Goal: Information Seeking & Learning: Compare options

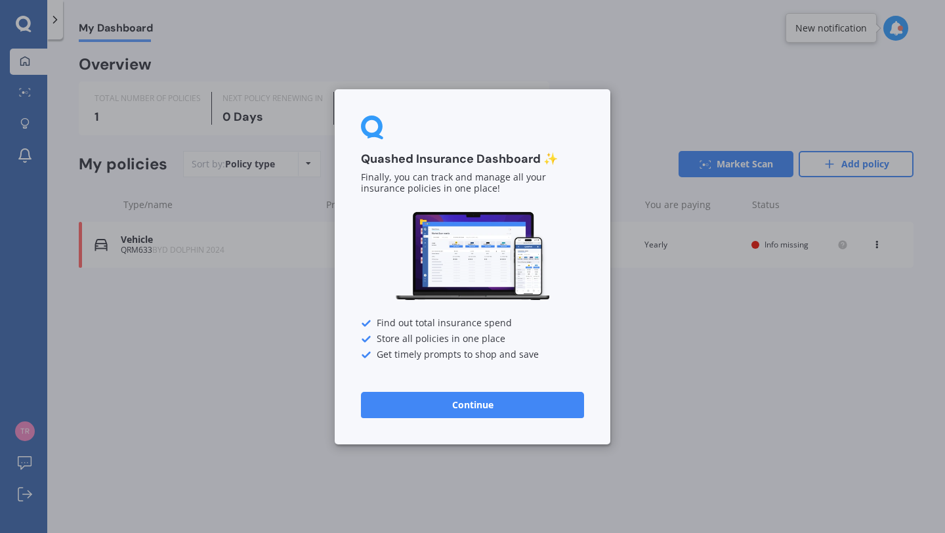
click at [555, 406] on button "Continue" at bounding box center [472, 404] width 223 height 26
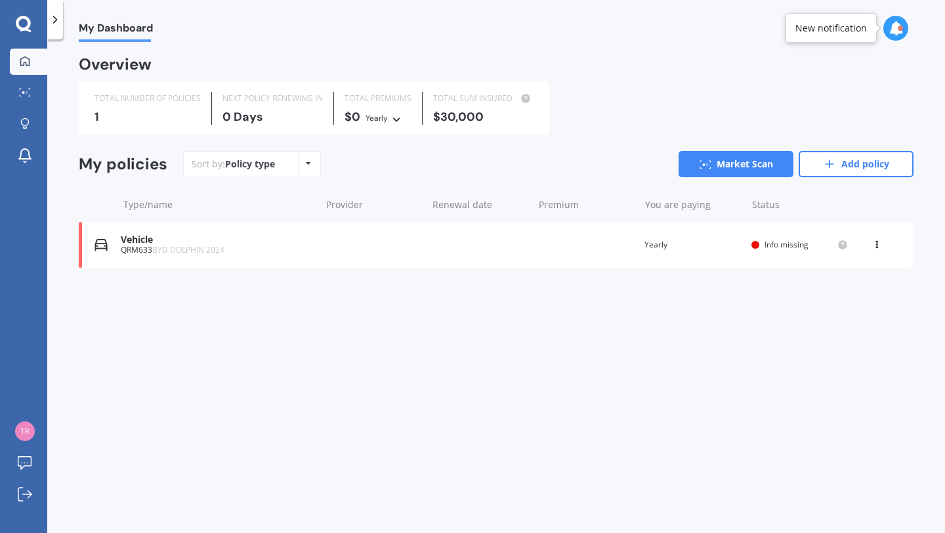
click at [779, 245] on span "Info missing" at bounding box center [787, 244] width 44 height 11
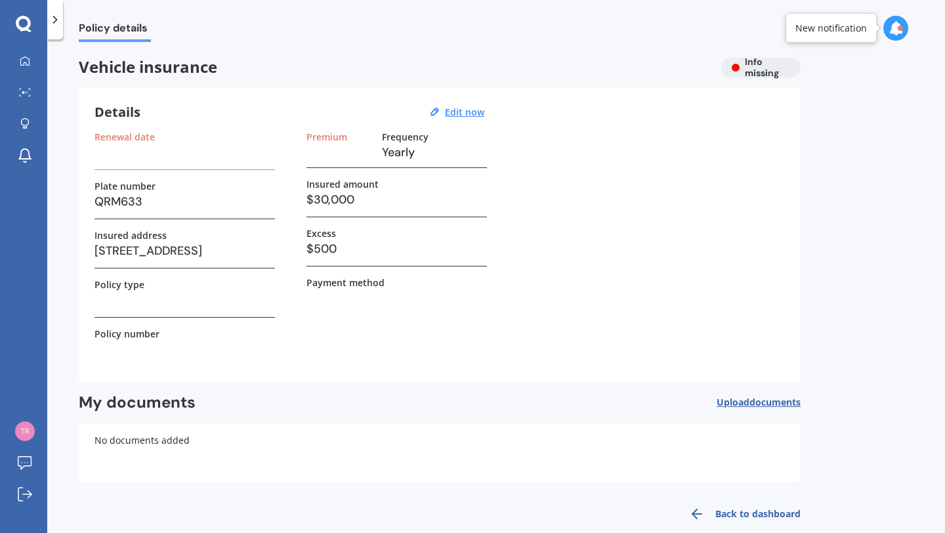
scroll to position [20, 0]
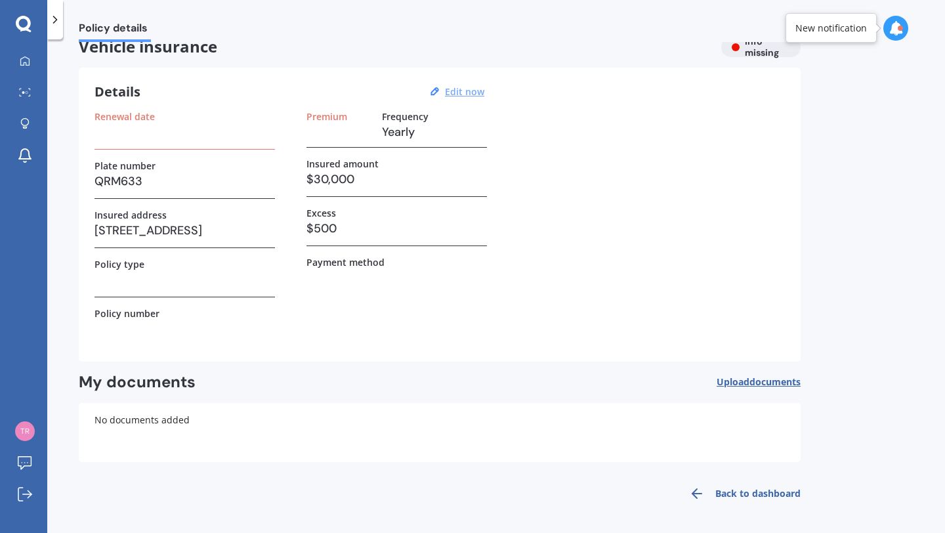
click at [467, 93] on u "Edit now" at bounding box center [464, 91] width 39 height 12
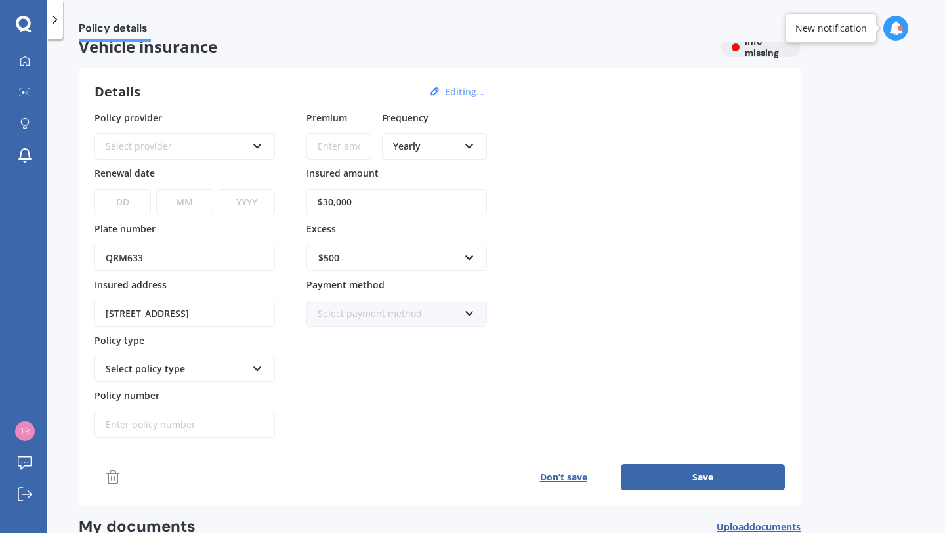
click at [256, 143] on icon at bounding box center [257, 143] width 11 height 9
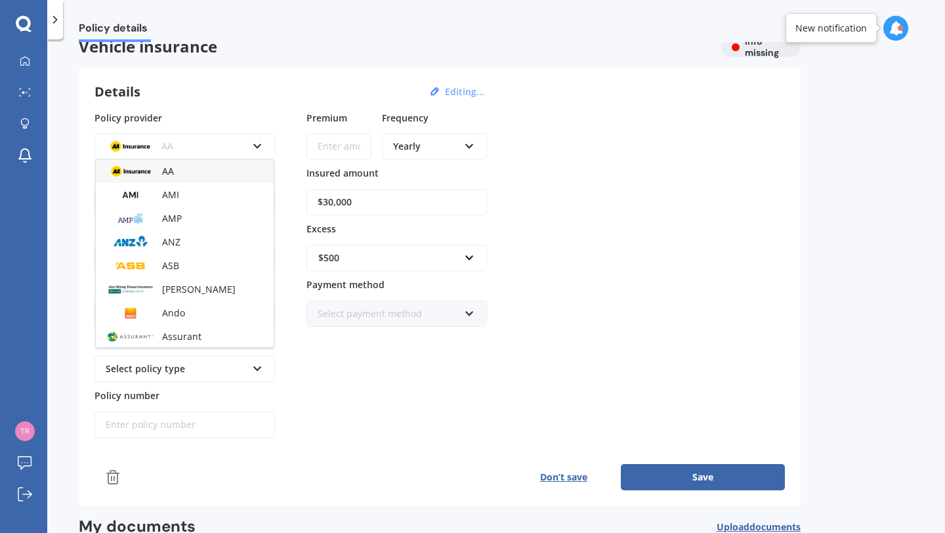
click at [256, 143] on icon at bounding box center [257, 143] width 11 height 9
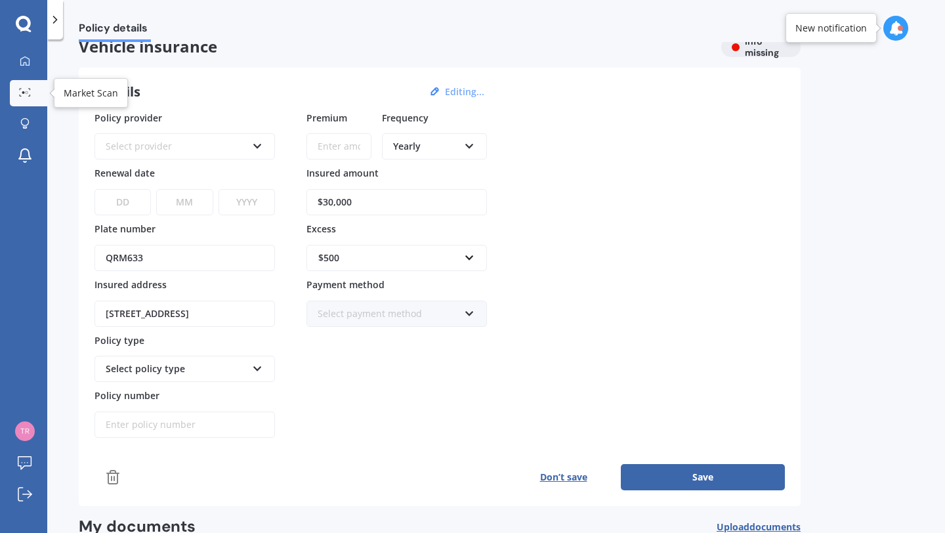
click at [27, 89] on icon at bounding box center [25, 92] width 12 height 9
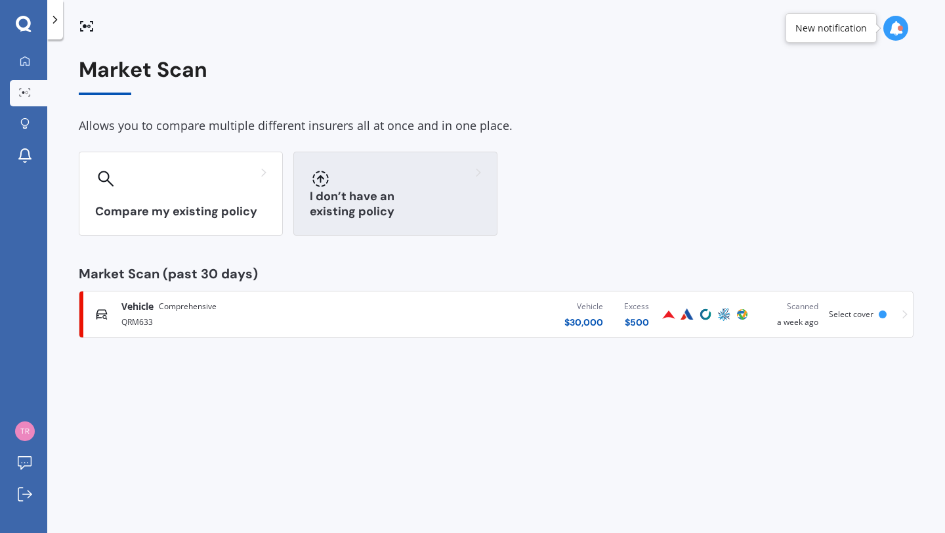
click at [377, 180] on div at bounding box center [395, 178] width 171 height 21
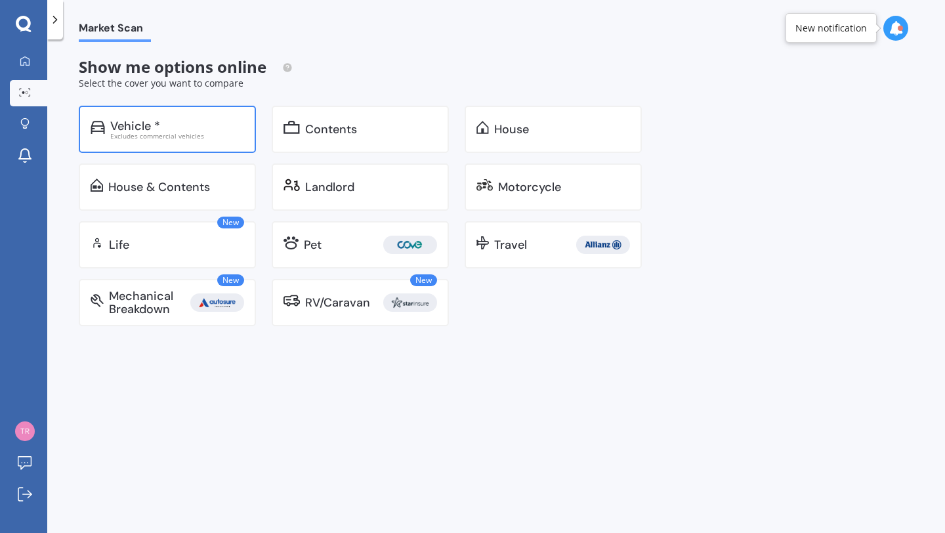
click at [231, 129] on div "Vehicle *" at bounding box center [177, 125] width 134 height 13
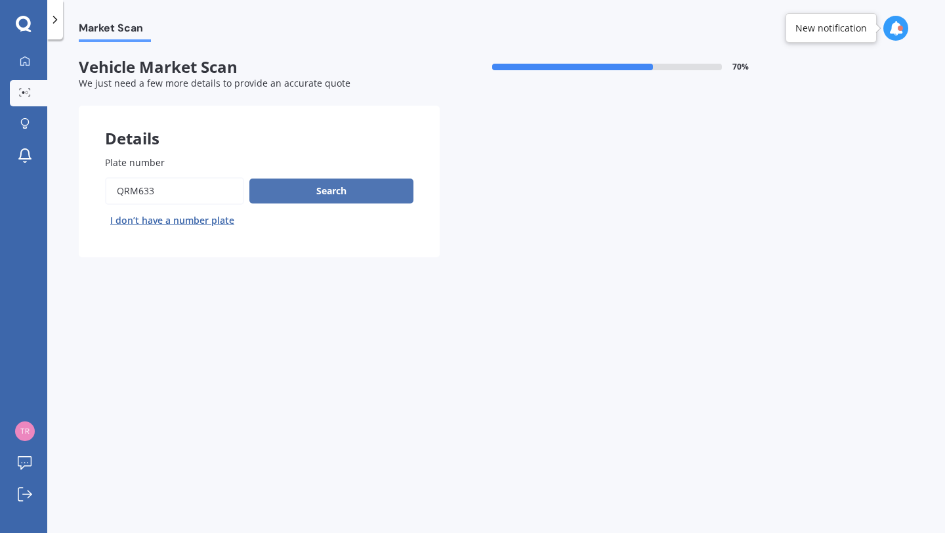
click at [346, 191] on button "Search" at bounding box center [331, 191] width 164 height 25
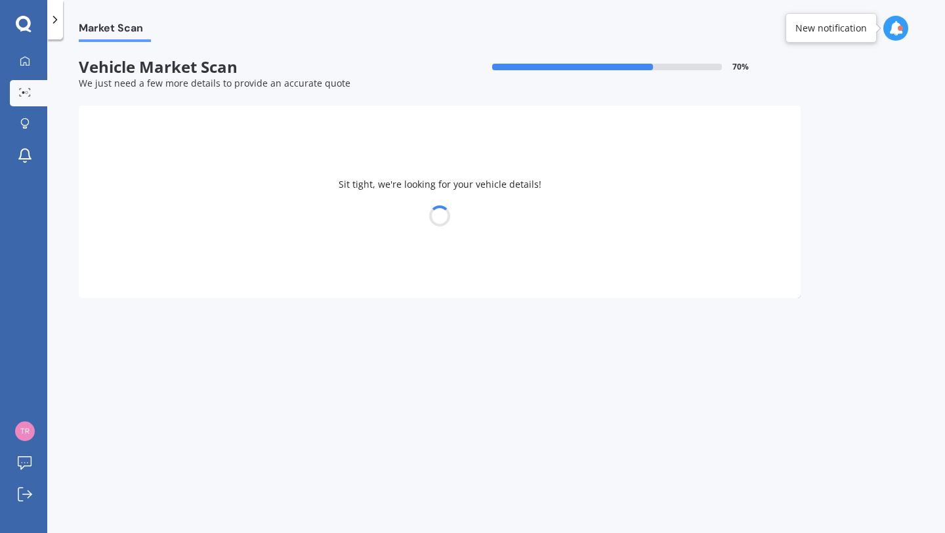
select select "BYD"
select select "DOLPHIN"
select select "02"
select select "05"
select select "1968"
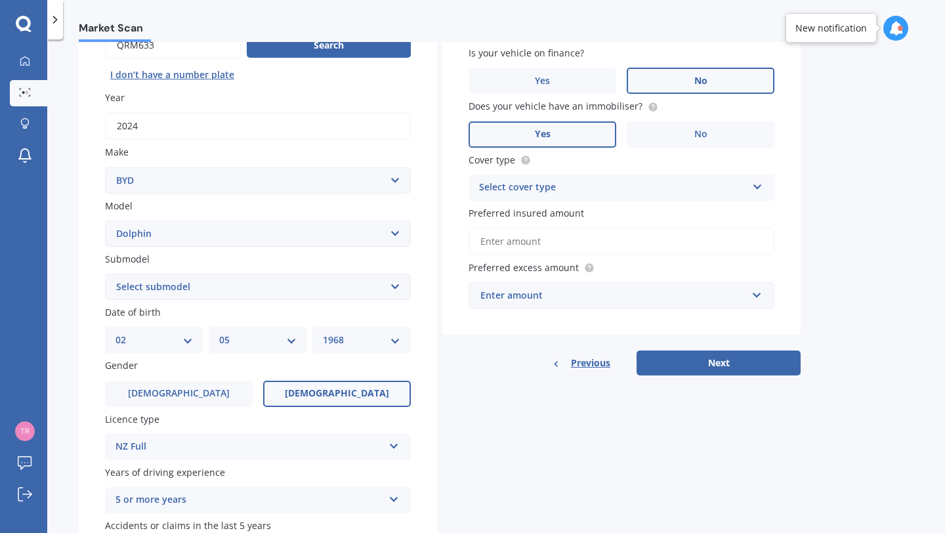
scroll to position [154, 0]
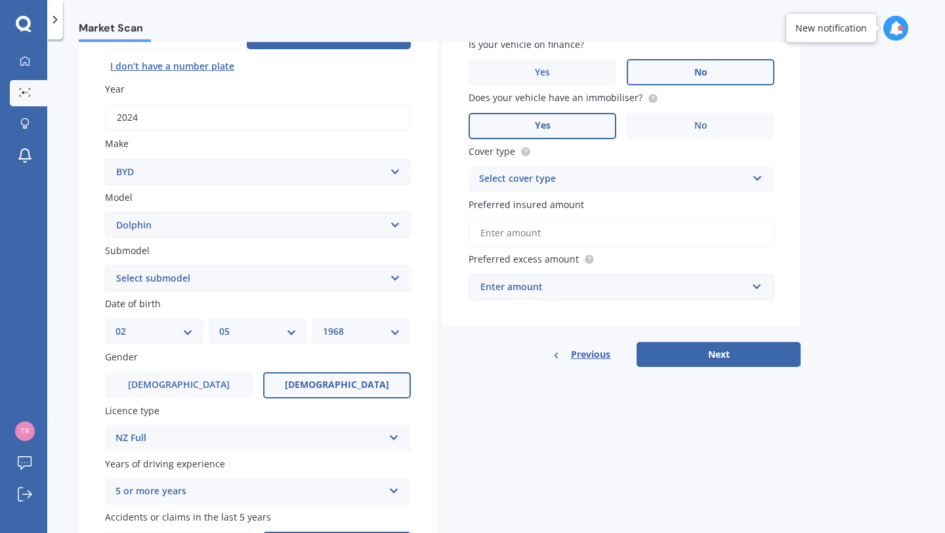
click at [397, 278] on select "Select submodel Extended Range 60KWH" at bounding box center [258, 278] width 306 height 26
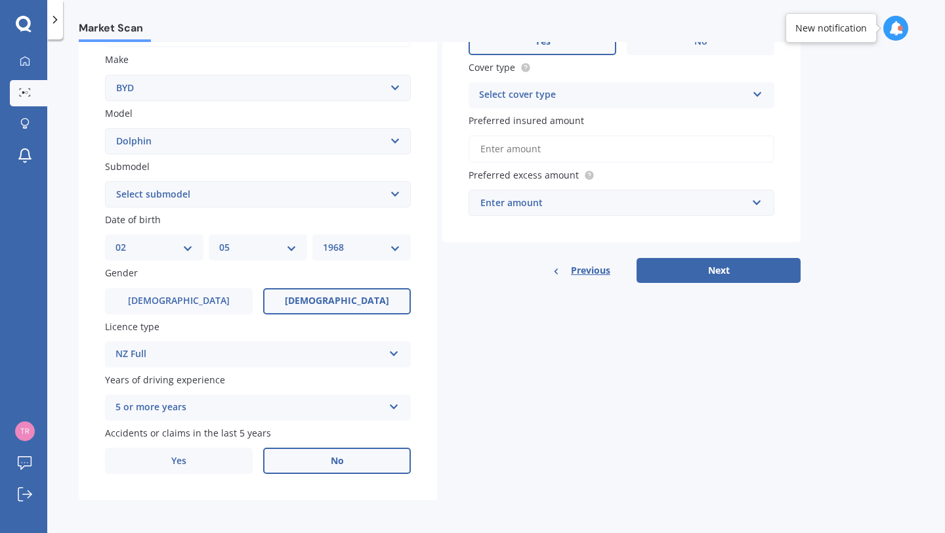
scroll to position [240, 0]
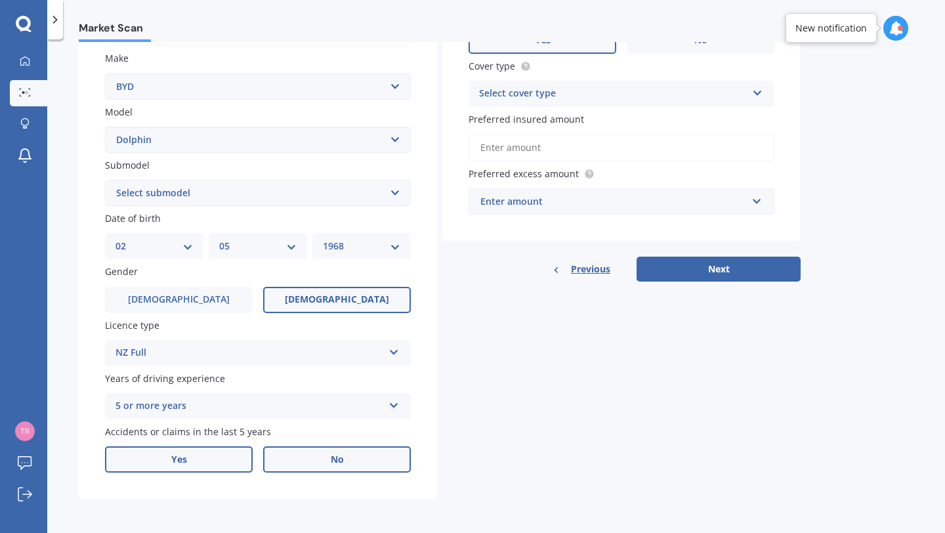
click at [199, 458] on label "Yes" at bounding box center [179, 459] width 148 height 26
click at [0, 0] on input "Yes" at bounding box center [0, 0] width 0 height 0
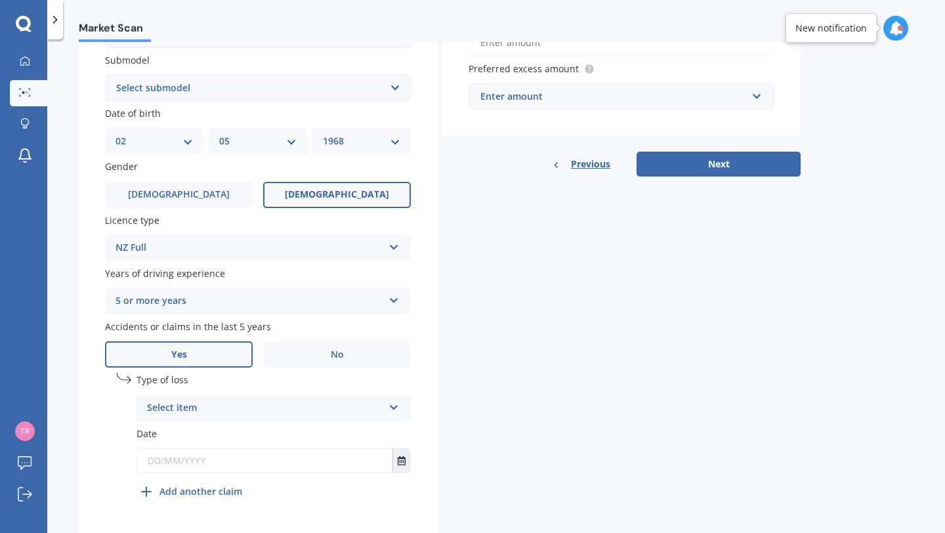
scroll to position [358, 0]
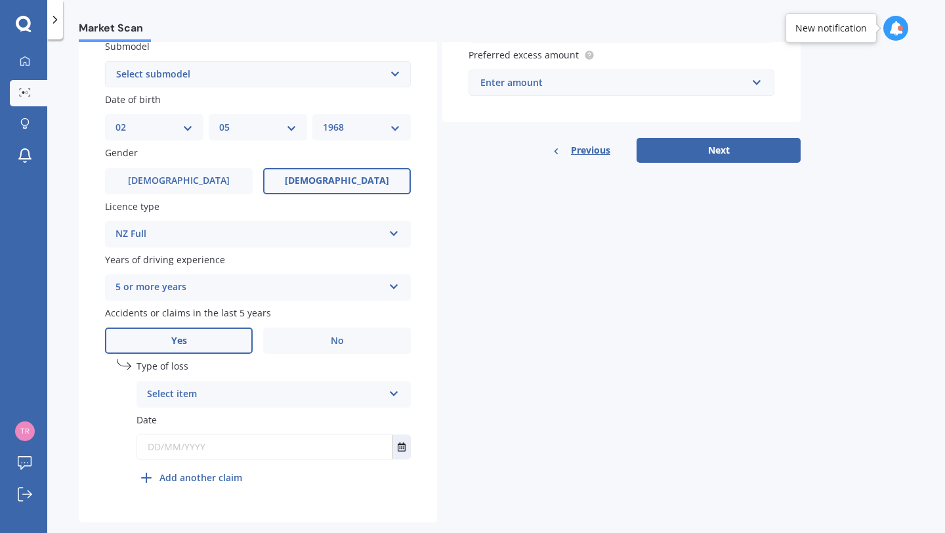
click at [398, 394] on icon at bounding box center [394, 391] width 11 height 9
click at [379, 417] on div "At fault accident" at bounding box center [273, 420] width 273 height 24
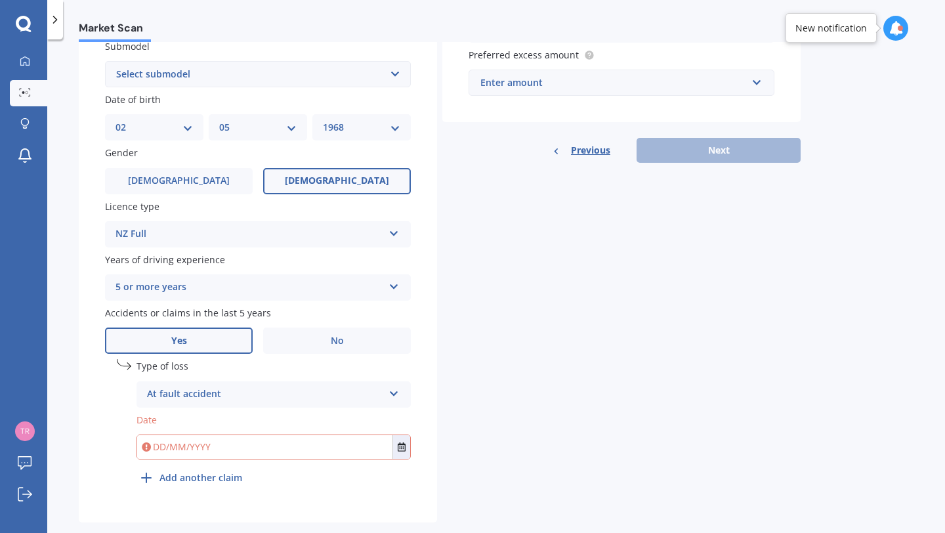
scroll to position [382, 0]
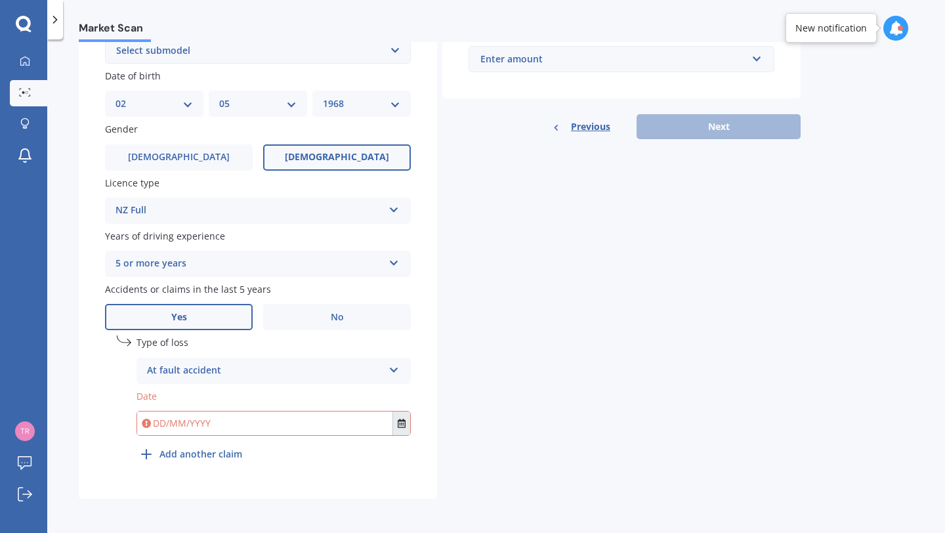
click at [401, 425] on icon "Select date" at bounding box center [402, 423] width 8 height 9
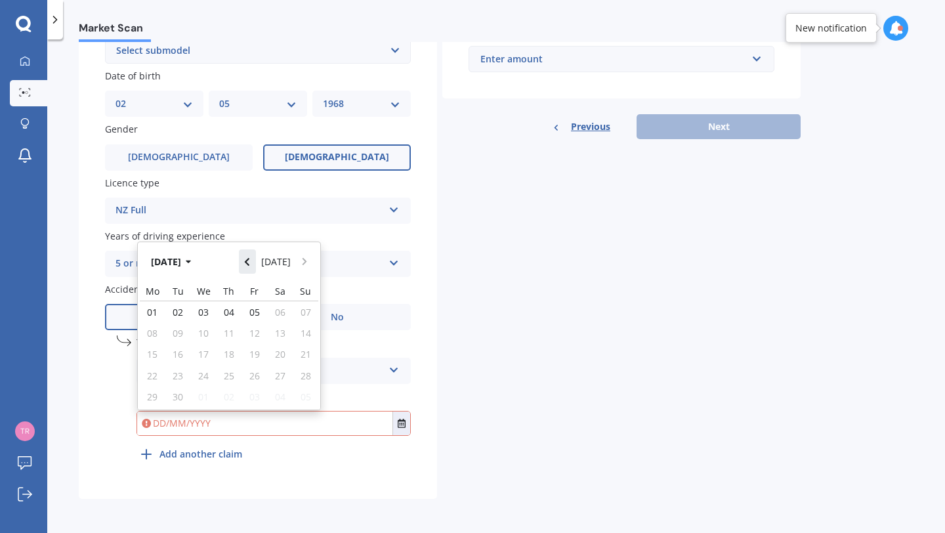
click at [256, 256] on button "Navigate back" at bounding box center [247, 261] width 17 height 24
click at [249, 263] on icon "Navigate back" at bounding box center [247, 262] width 5 height 8
click at [286, 381] on div "28" at bounding box center [280, 380] width 26 height 18
type input "[DATE]"
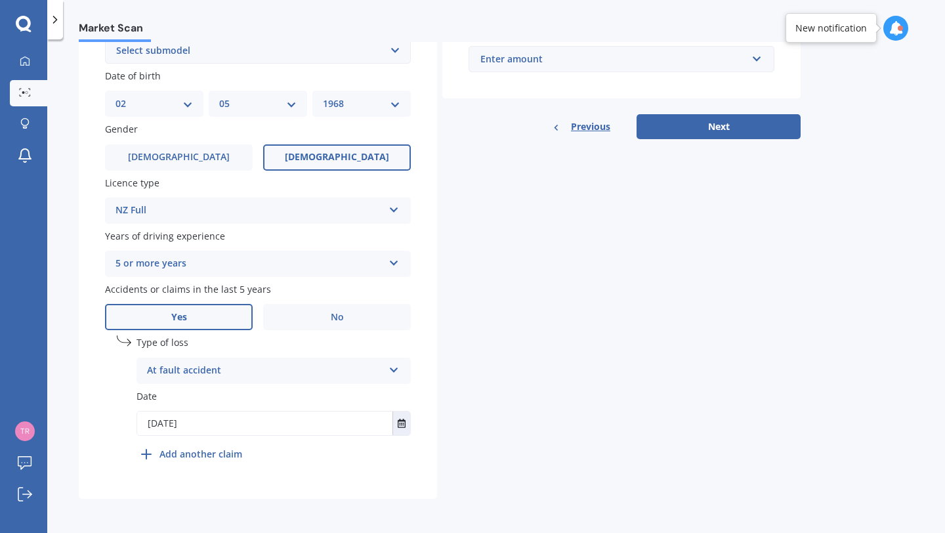
click at [236, 456] on b "Add another claim" at bounding box center [201, 454] width 83 height 14
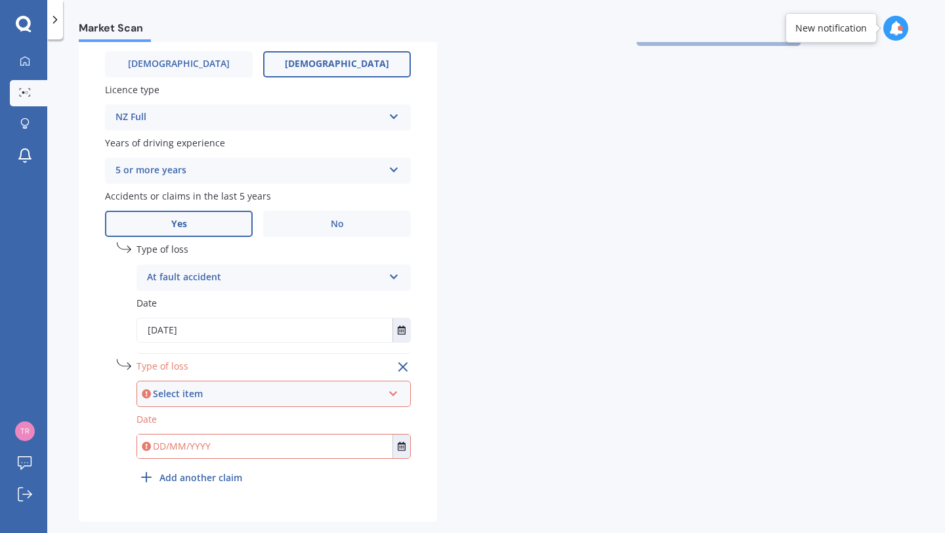
scroll to position [498, 0]
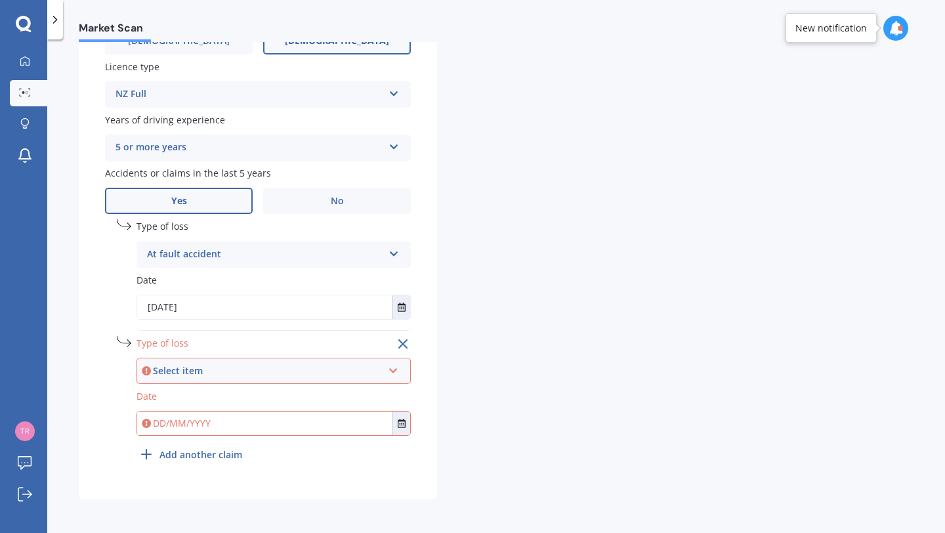
click at [389, 371] on icon at bounding box center [393, 368] width 11 height 9
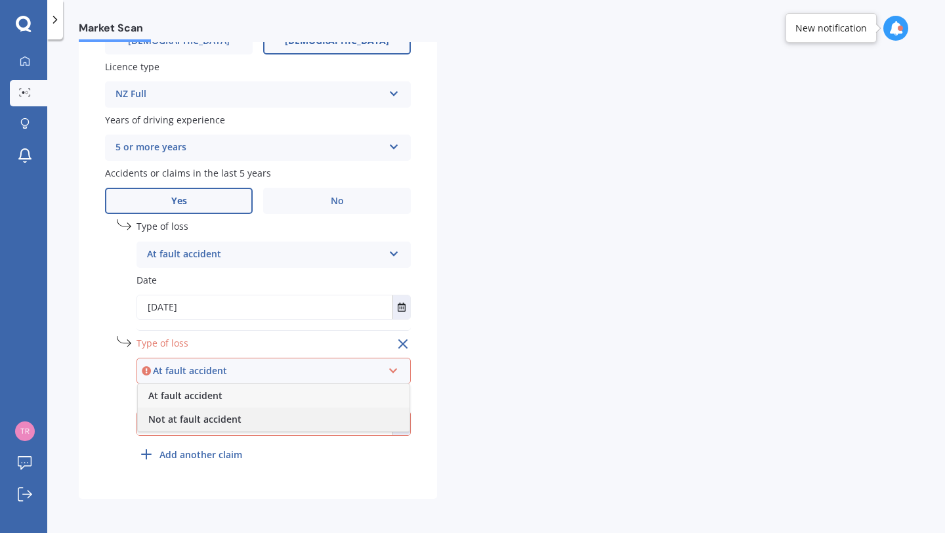
click at [343, 425] on div "Not at fault accident" at bounding box center [274, 420] width 272 height 24
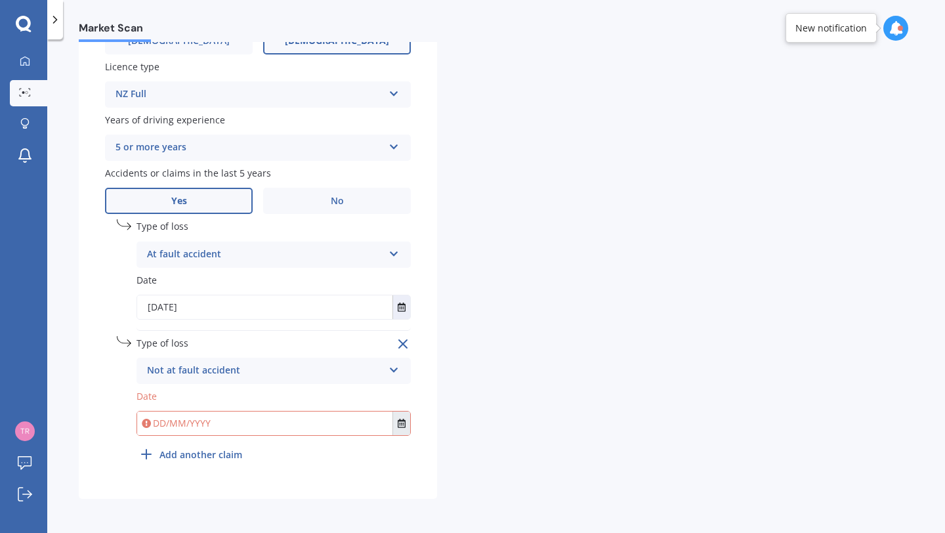
click at [403, 426] on icon "Select date" at bounding box center [402, 423] width 8 height 9
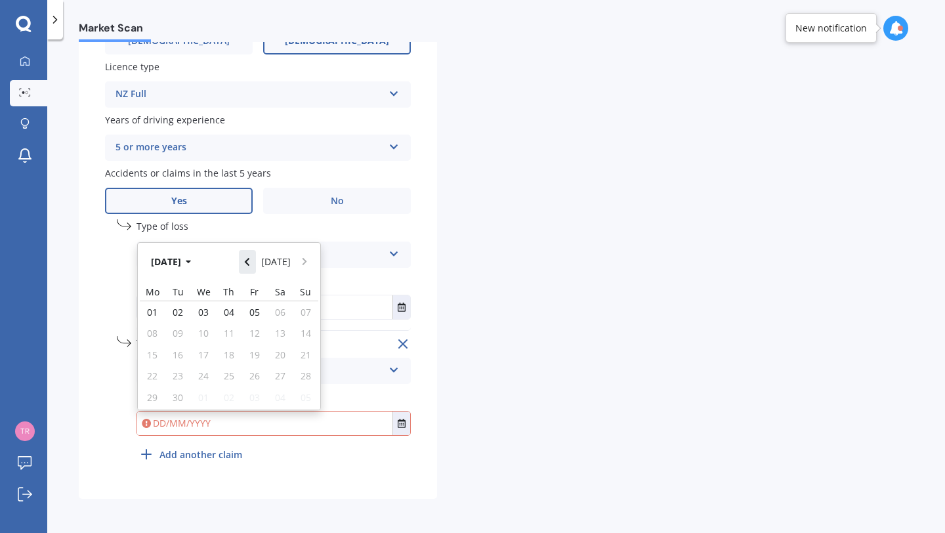
click at [248, 255] on button "Navigate back" at bounding box center [247, 262] width 17 height 24
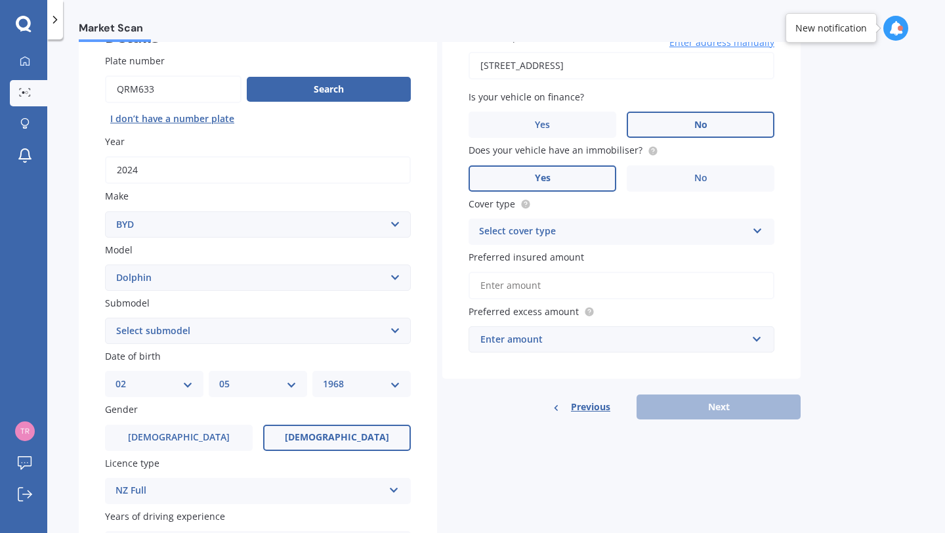
scroll to position [79, 0]
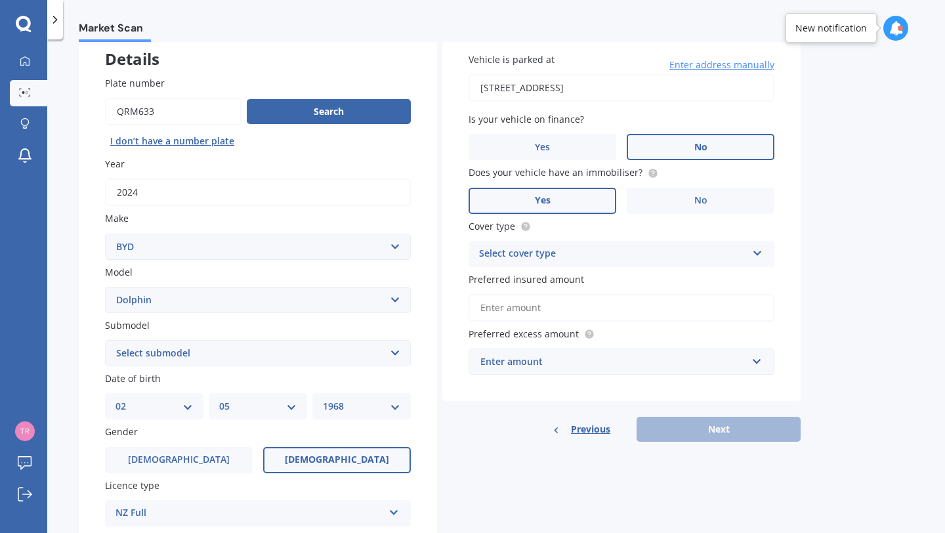
click at [760, 250] on icon at bounding box center [757, 250] width 11 height 9
click at [749, 278] on div "Comprehensive" at bounding box center [621, 280] width 305 height 24
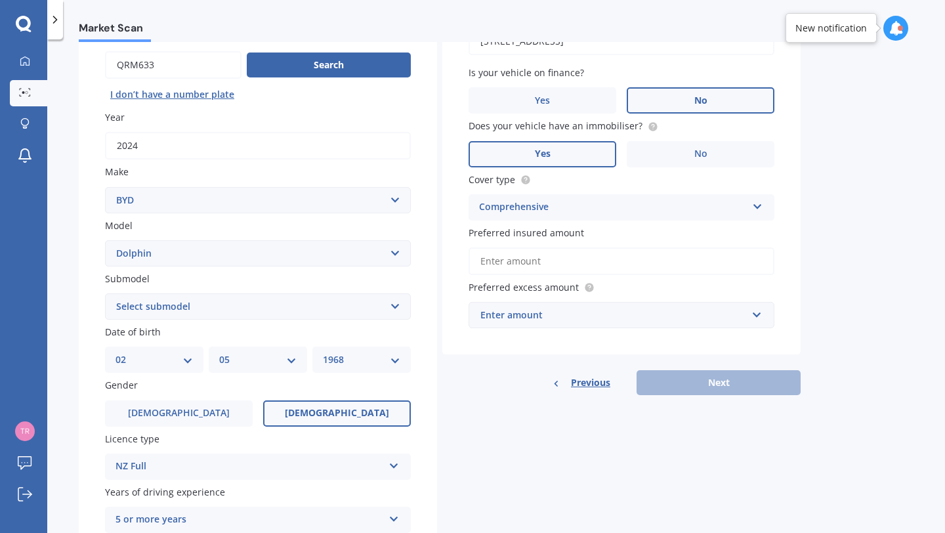
scroll to position [131, 0]
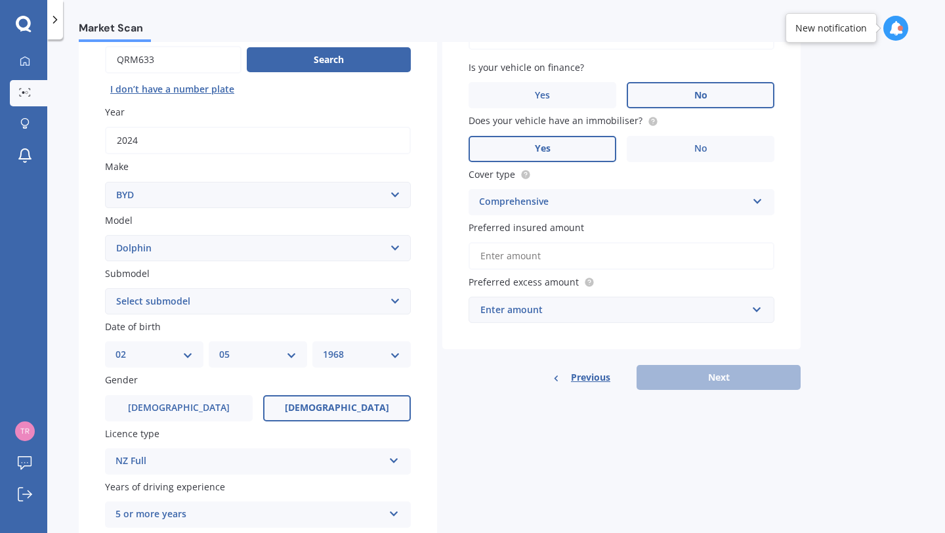
click at [742, 250] on input "Preferred insured amount" at bounding box center [622, 256] width 306 height 28
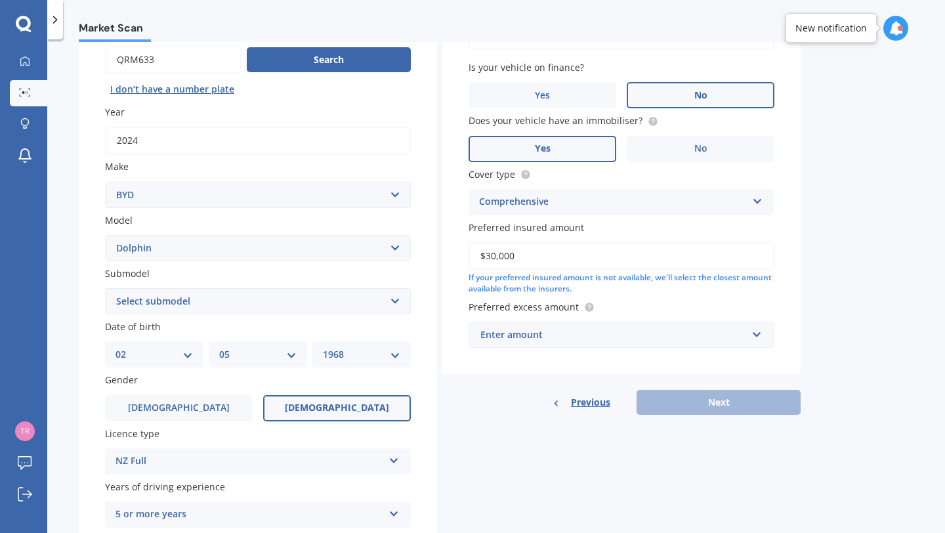
type input "$30,000"
click at [765, 334] on div "Enter amount $100 $400 $500 $750 $1,000 $1,500 $2,000" at bounding box center [622, 335] width 306 height 26
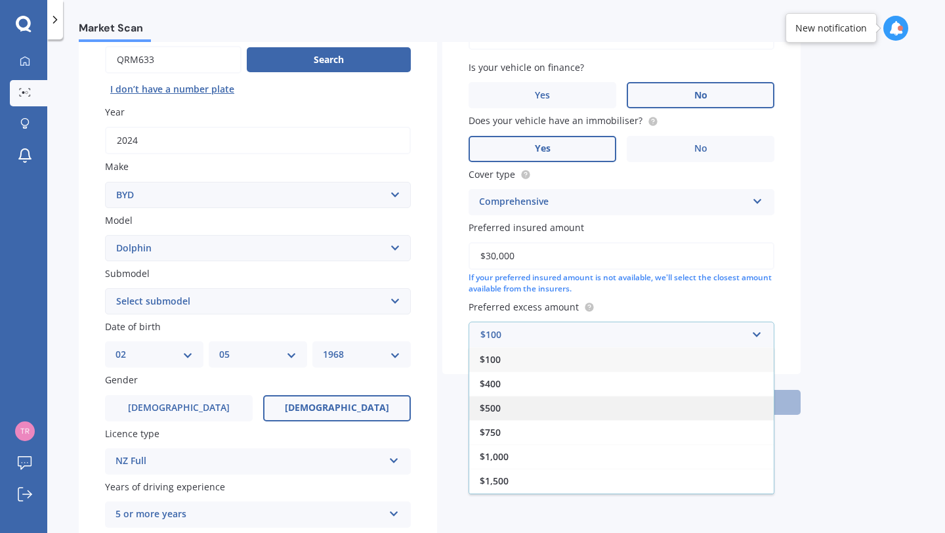
click at [720, 412] on div "$500" at bounding box center [621, 408] width 305 height 24
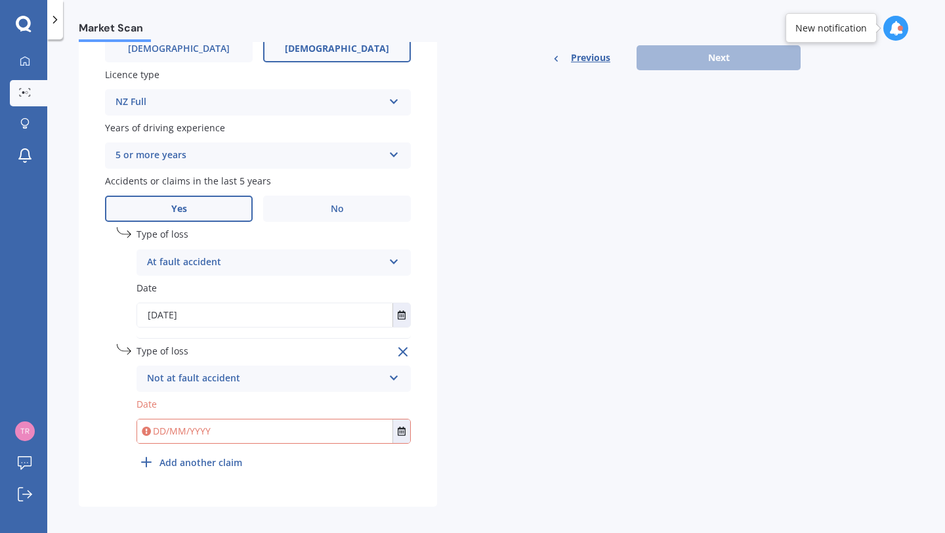
scroll to position [498, 0]
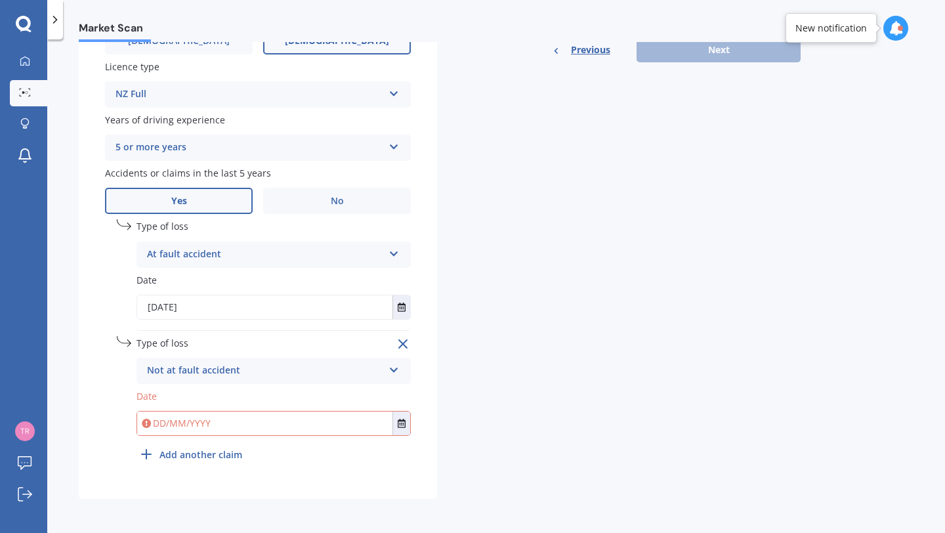
click at [348, 429] on input "text" at bounding box center [264, 424] width 255 height 24
click at [407, 424] on button "Select date" at bounding box center [402, 424] width 18 height 24
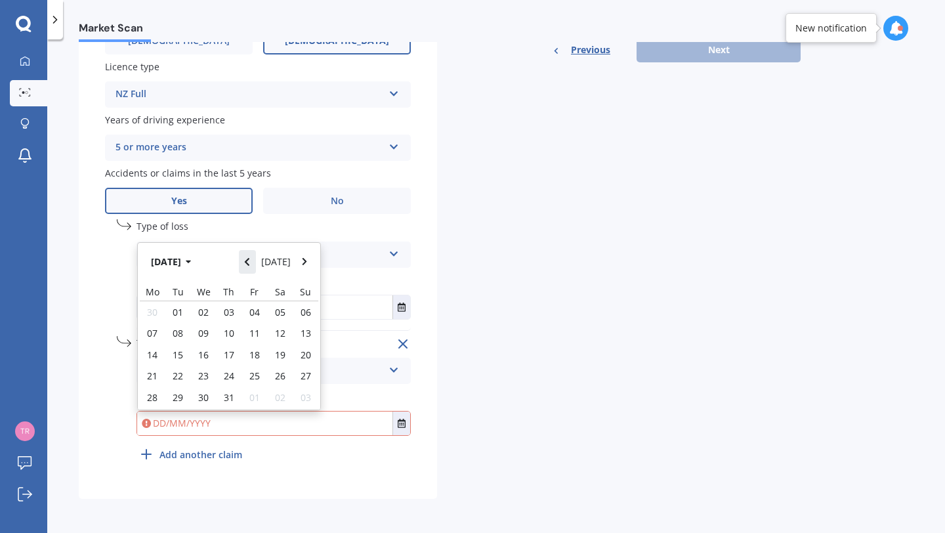
click at [248, 256] on button "Navigate back" at bounding box center [247, 262] width 17 height 24
click at [248, 256] on icon "Navigate back" at bounding box center [247, 257] width 6 height 9
click at [248, 256] on button "Navigate back" at bounding box center [247, 262] width 17 height 24
click at [248, 256] on icon "Navigate back" at bounding box center [247, 257] width 6 height 9
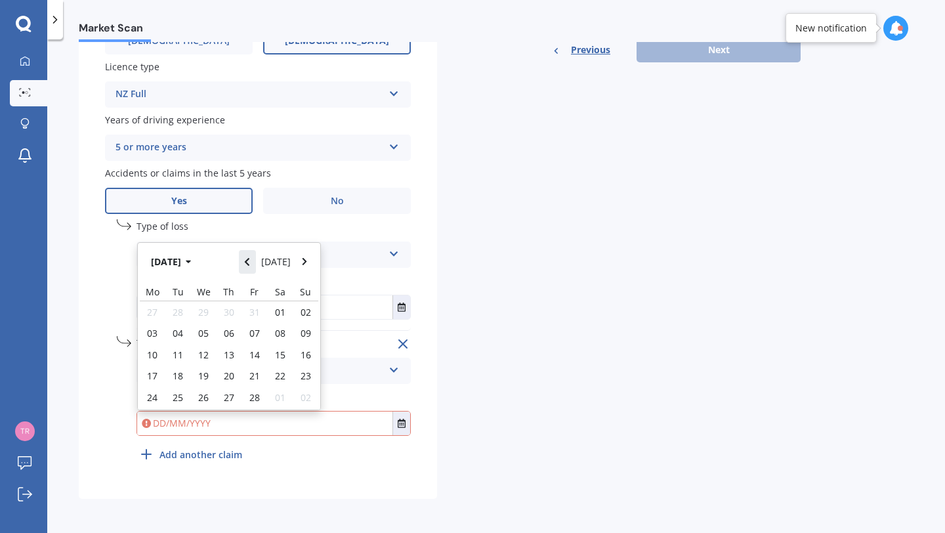
click at [248, 256] on button "Navigate back" at bounding box center [247, 262] width 17 height 24
click at [303, 305] on span "01" at bounding box center [306, 307] width 11 height 12
type input "[DATE]"
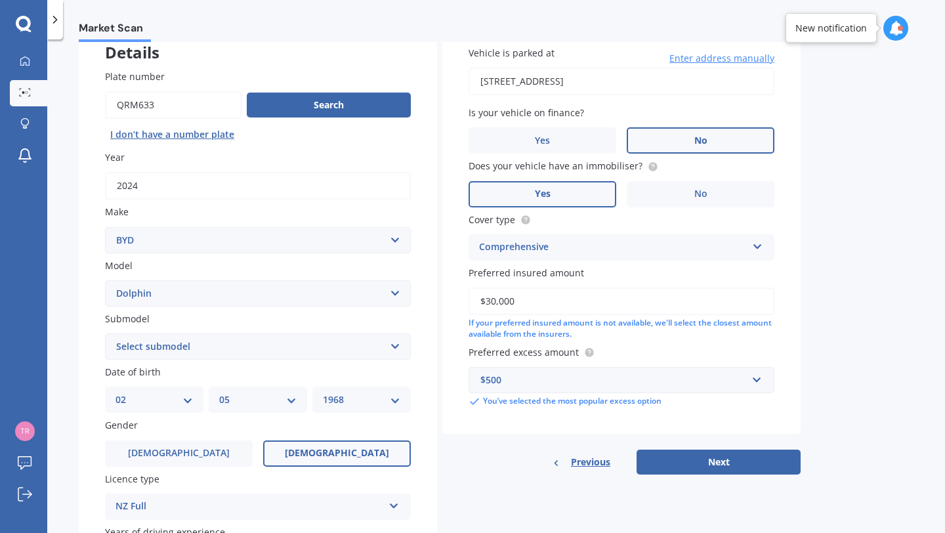
scroll to position [72, 0]
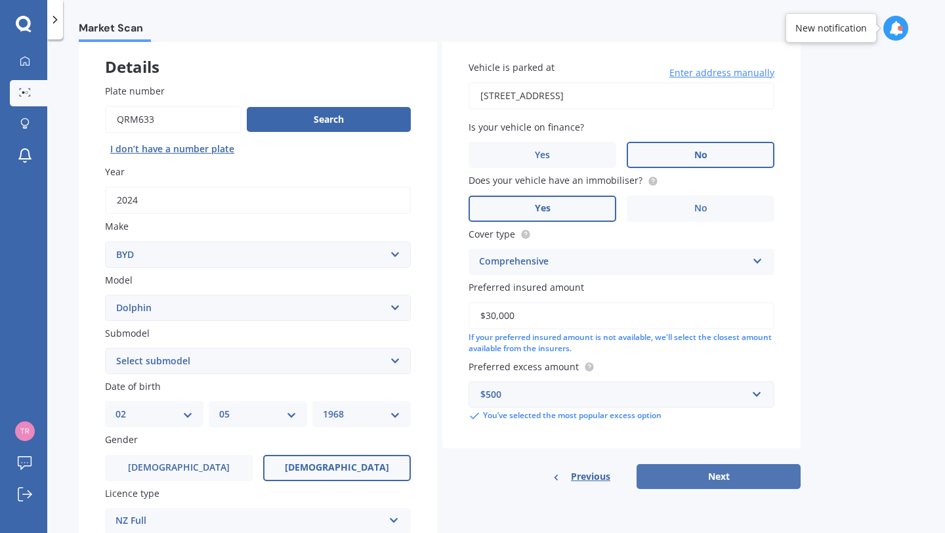
click at [750, 478] on button "Next" at bounding box center [719, 476] width 164 height 25
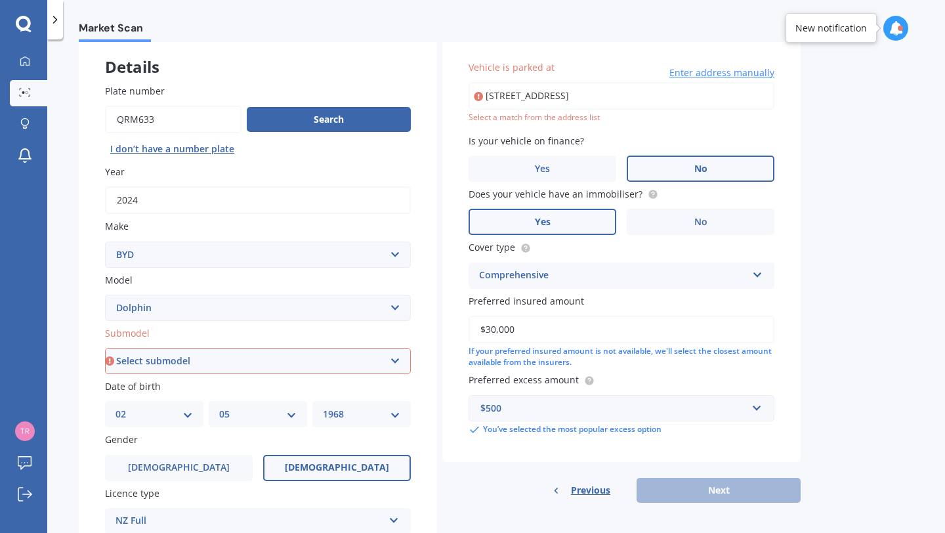
click at [398, 349] on select "Select submodel Extended Range 60KWH" at bounding box center [258, 361] width 306 height 26
select select "EXTENDED RANGE 60KWH"
click at [105, 348] on select "Select submodel Extended Range 60KWH" at bounding box center [258, 361] width 306 height 26
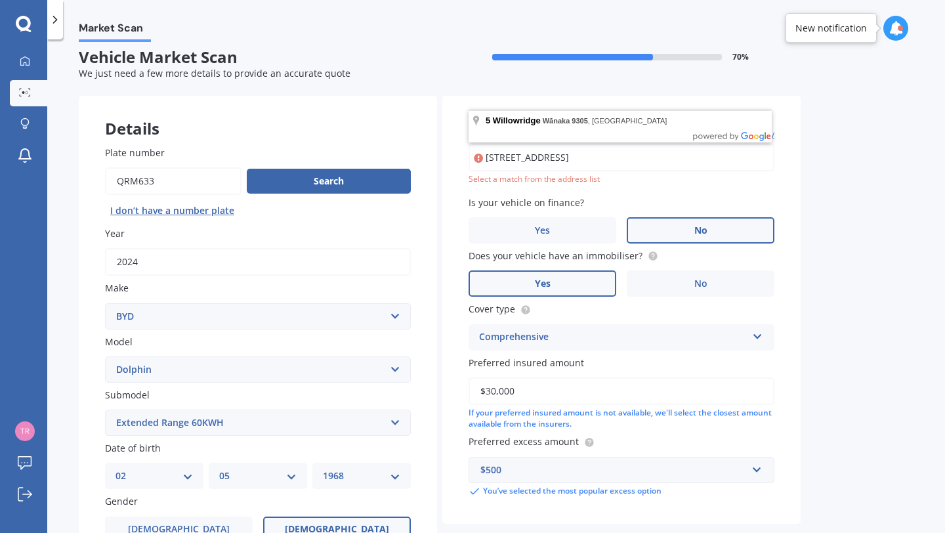
scroll to position [0, 0]
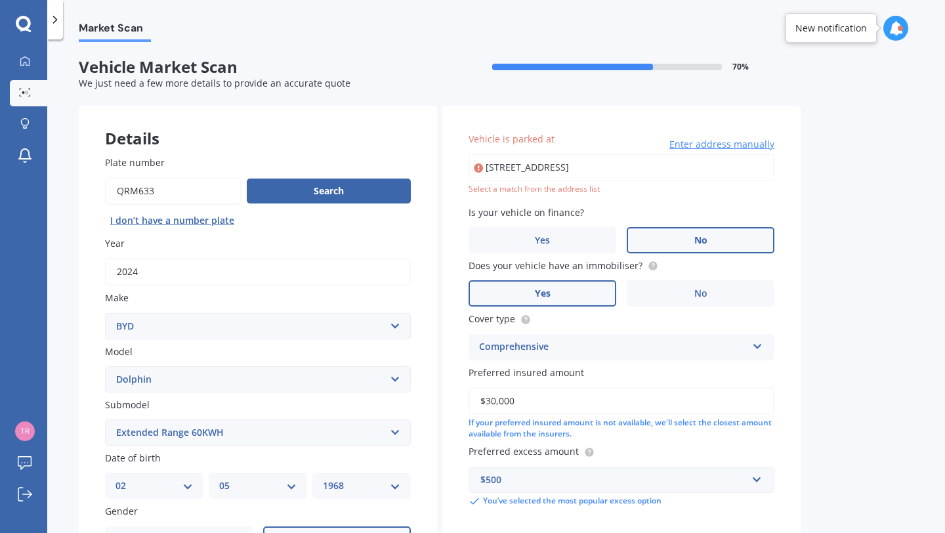
type input "[STREET_ADDRESS]"
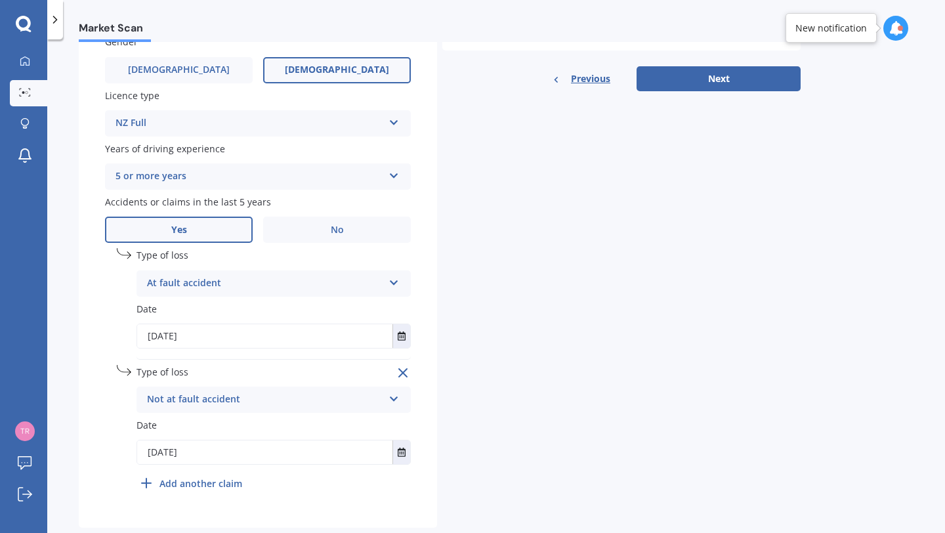
scroll to position [498, 0]
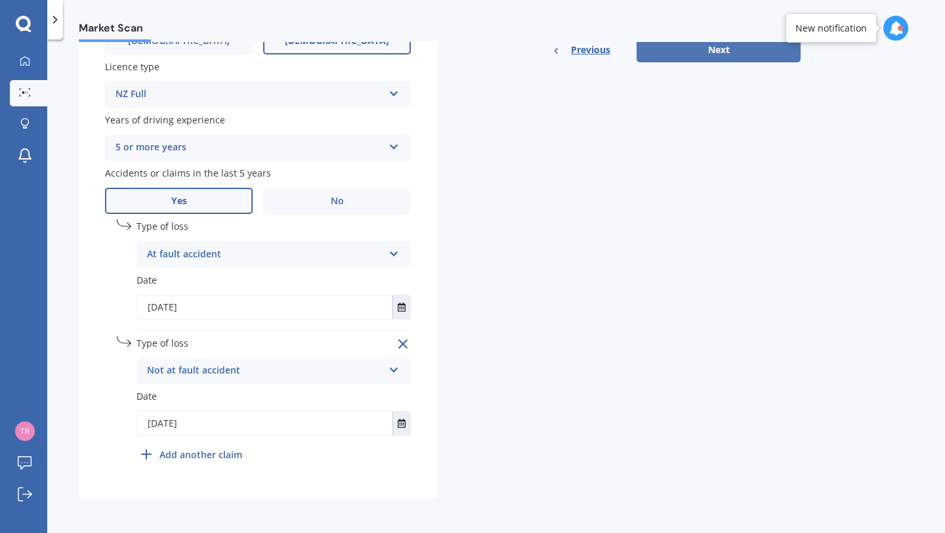
click at [726, 46] on button "Next" at bounding box center [719, 49] width 164 height 25
select select "02"
select select "05"
select select "1968"
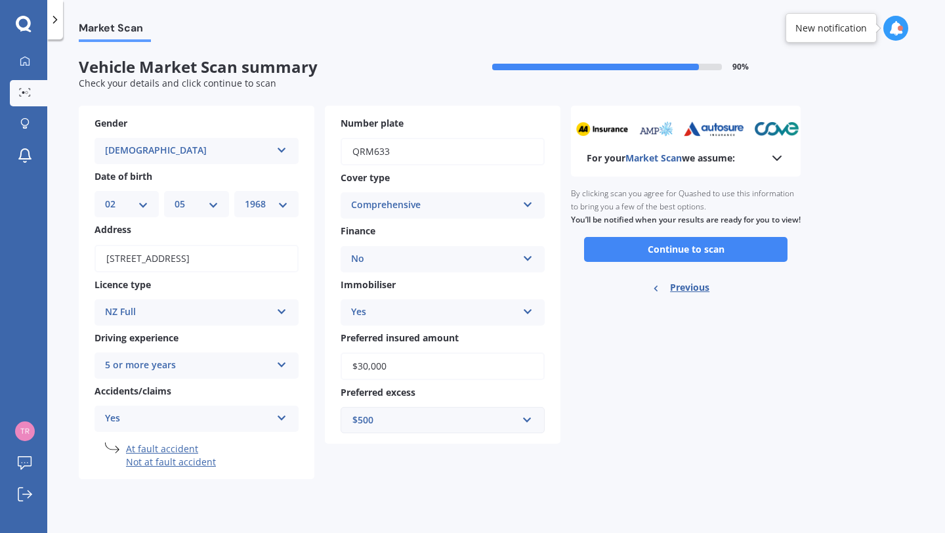
scroll to position [0, 0]
click at [782, 157] on icon at bounding box center [777, 158] width 16 height 16
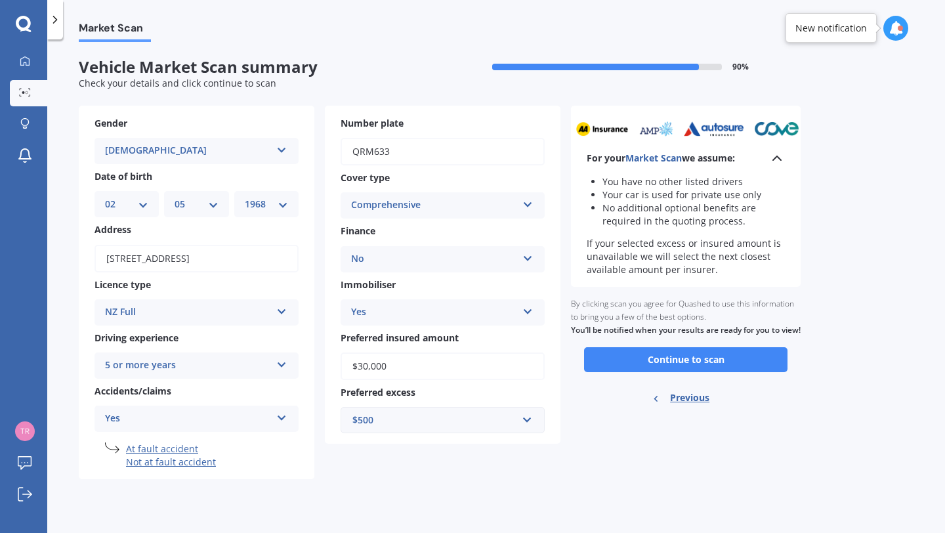
click at [782, 157] on icon at bounding box center [777, 158] width 16 height 16
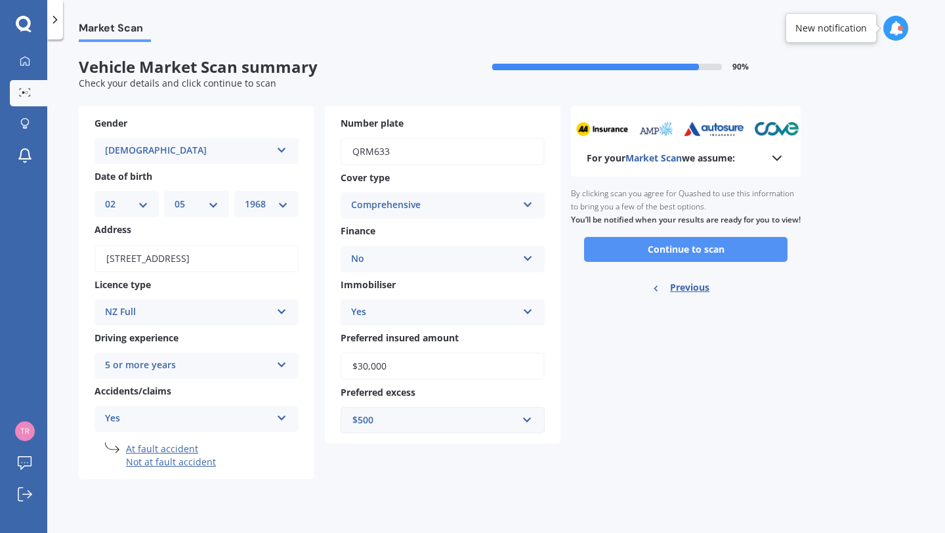
click at [748, 262] on button "Continue to scan" at bounding box center [686, 249] width 204 height 25
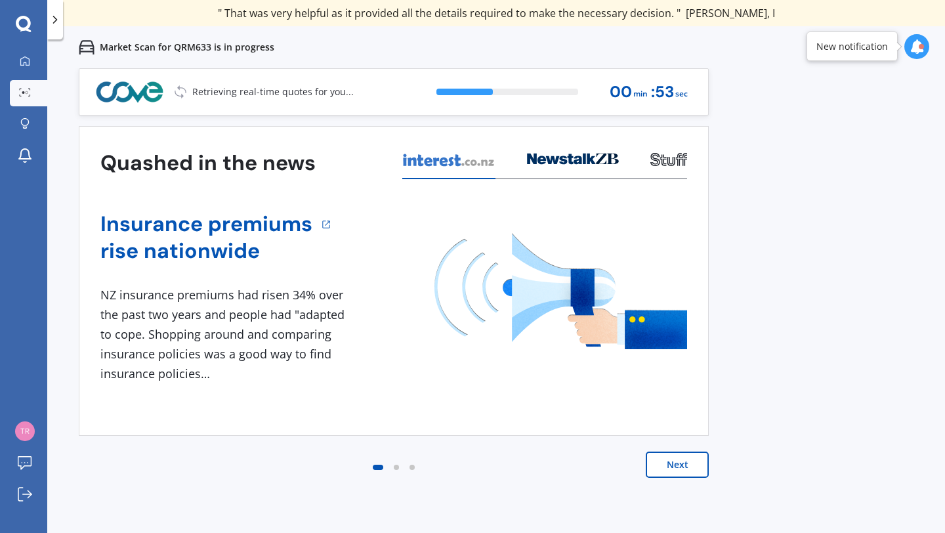
click at [693, 463] on button "Next" at bounding box center [677, 465] width 63 height 26
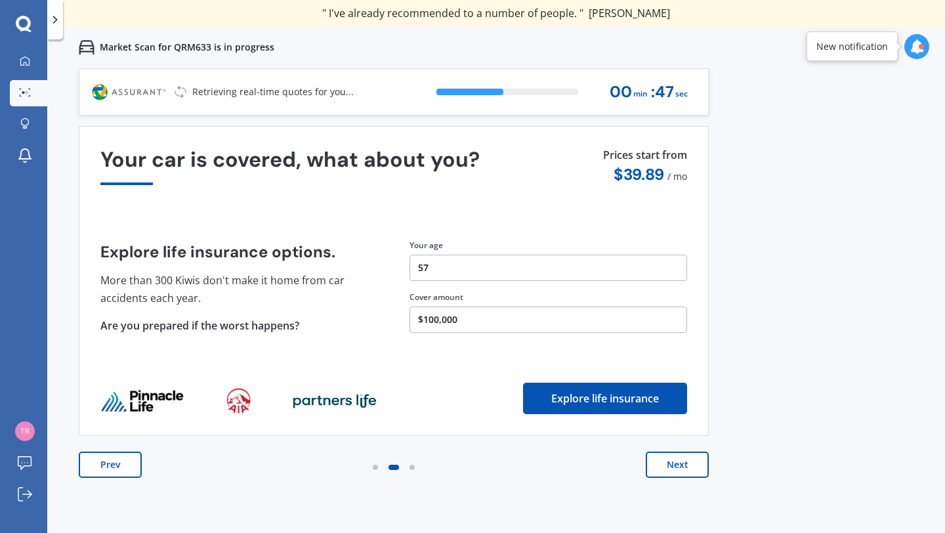
click at [561, 322] on button "$100,000" at bounding box center [549, 320] width 278 height 26
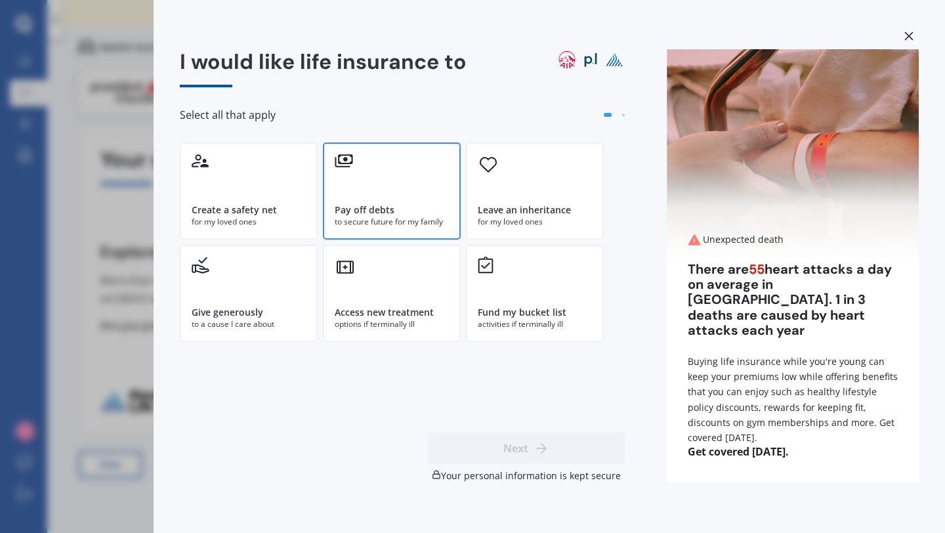
click at [408, 211] on div "Pay off debts" at bounding box center [392, 210] width 114 height 13
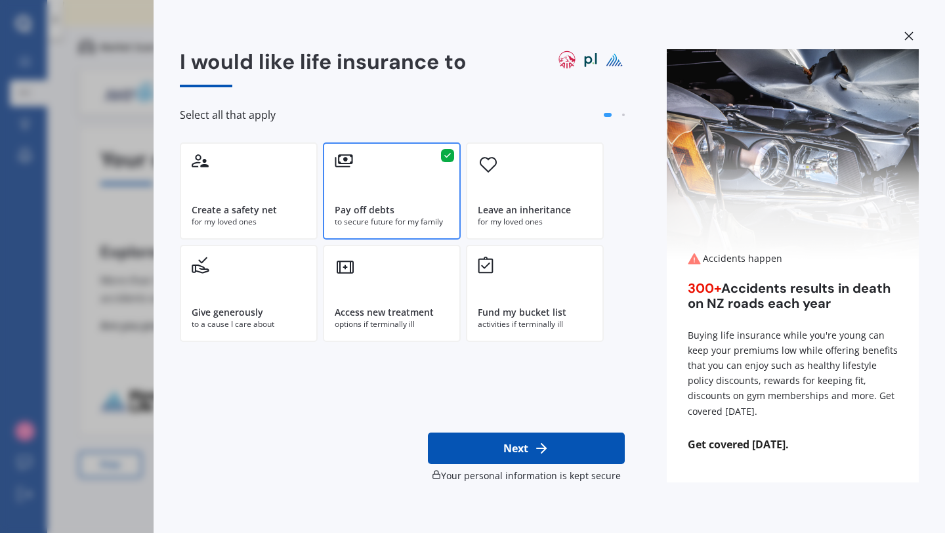
click at [509, 440] on button "Next" at bounding box center [526, 449] width 197 height 32
select select "02"
select select "05"
select select "1968"
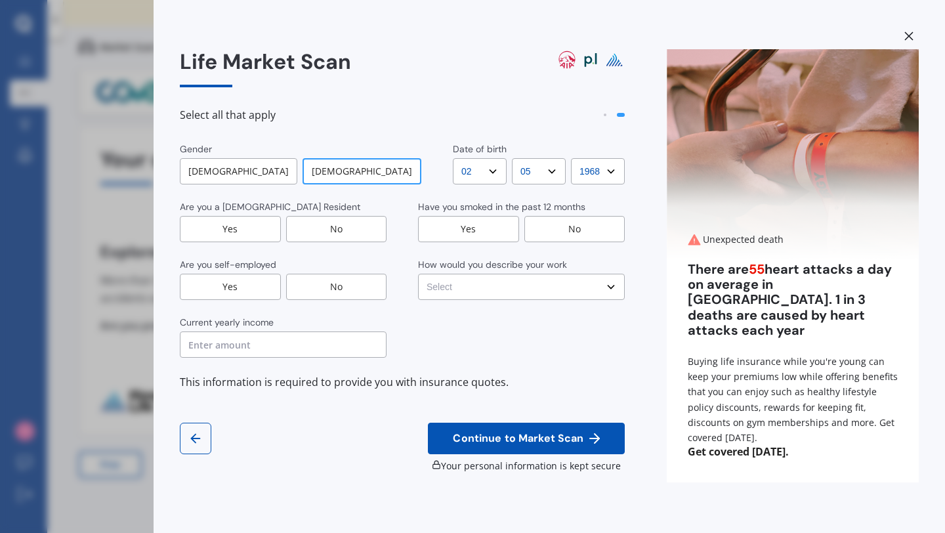
click at [261, 234] on div "Yes" at bounding box center [230, 229] width 101 height 26
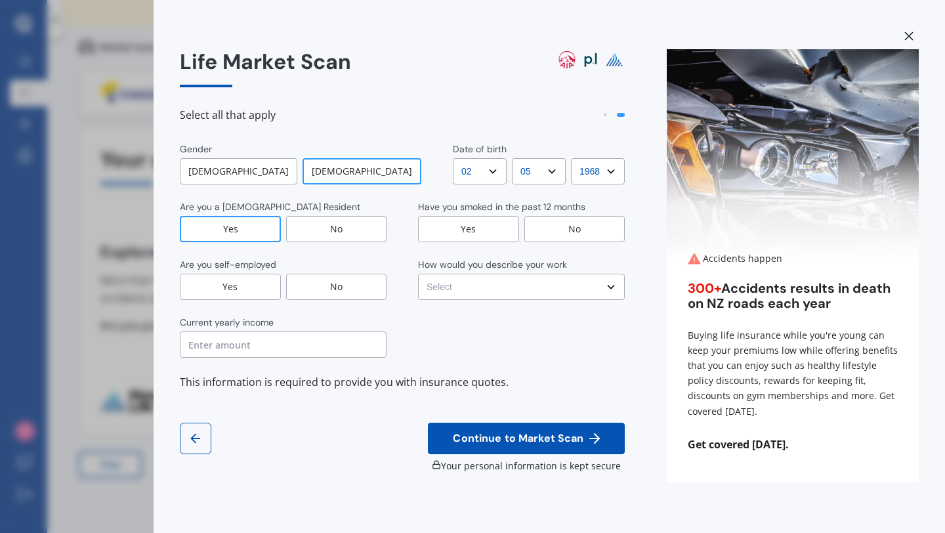
click at [337, 287] on div "No" at bounding box center [336, 287] width 101 height 26
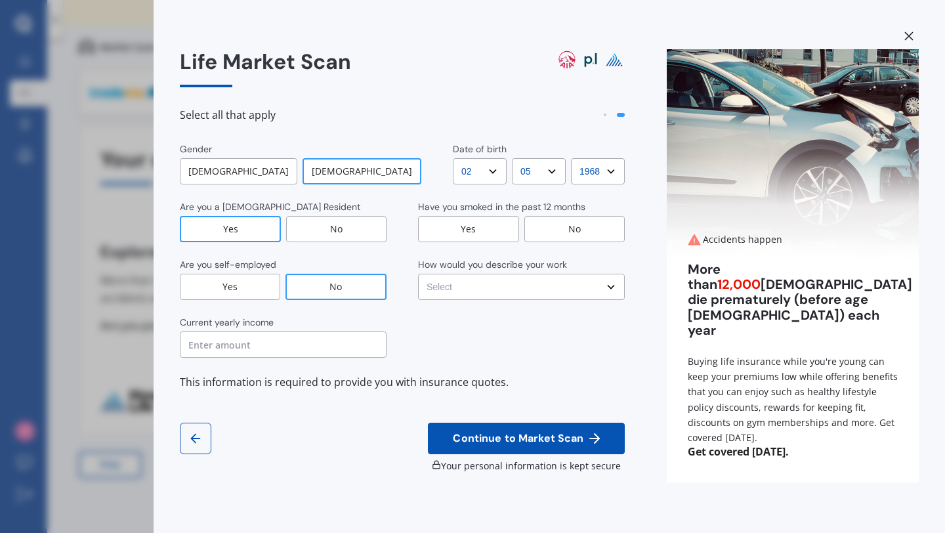
click at [566, 230] on div "No" at bounding box center [575, 229] width 101 height 26
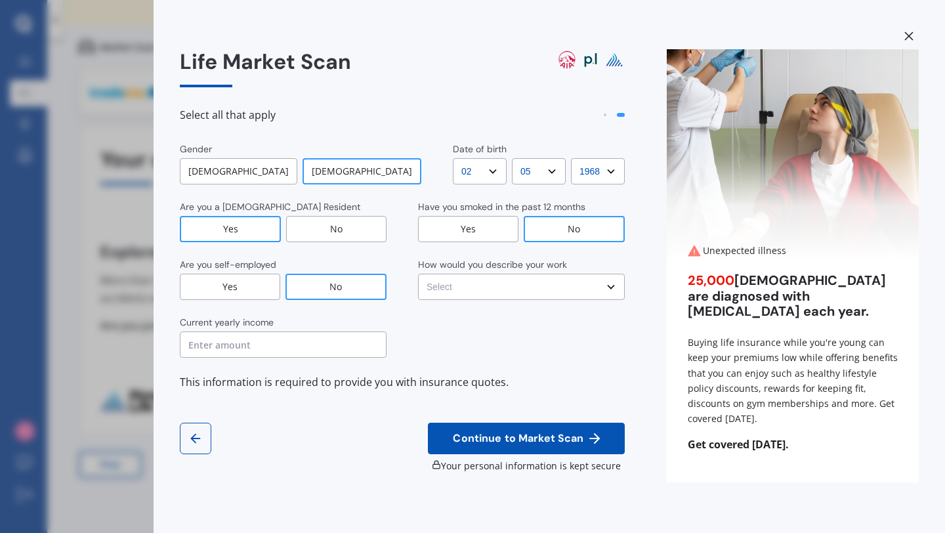
click at [578, 291] on select "Select No manual work e.g. lawyer, consultant, engineer Light manual work [PERS…" at bounding box center [521, 287] width 207 height 26
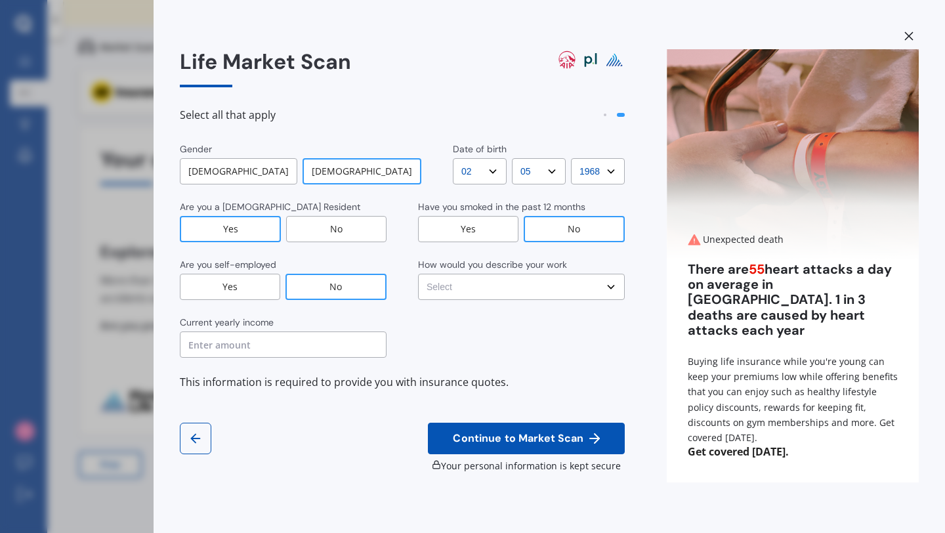
select select "No manual work e.g. lawyer, consultant, engineer"
click at [418, 274] on select "Select No manual work e.g. lawyer, consultant, engineer Light manual work [PERS…" at bounding box center [521, 287] width 207 height 26
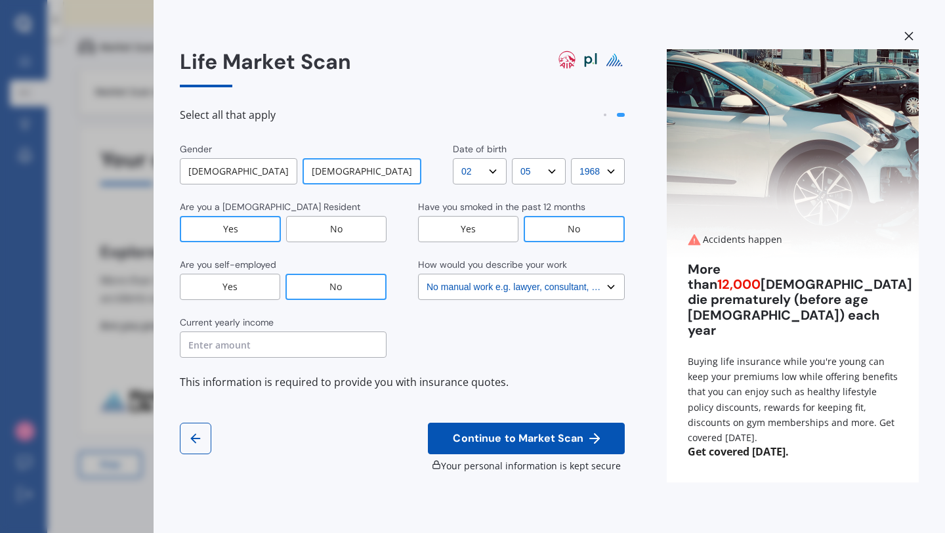
click at [326, 348] on input "text" at bounding box center [283, 345] width 207 height 26
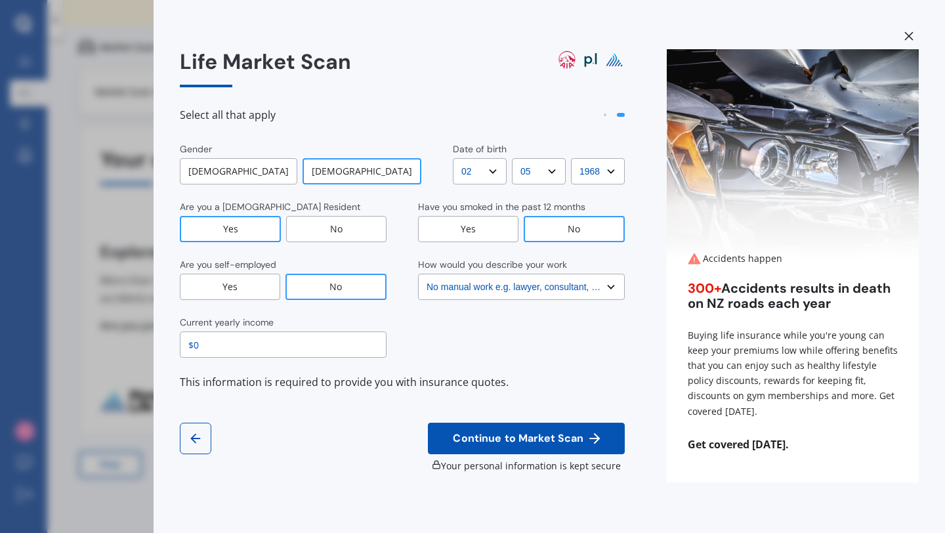
type input "$0"
click at [497, 427] on button "Continue to Market Scan" at bounding box center [526, 439] width 197 height 32
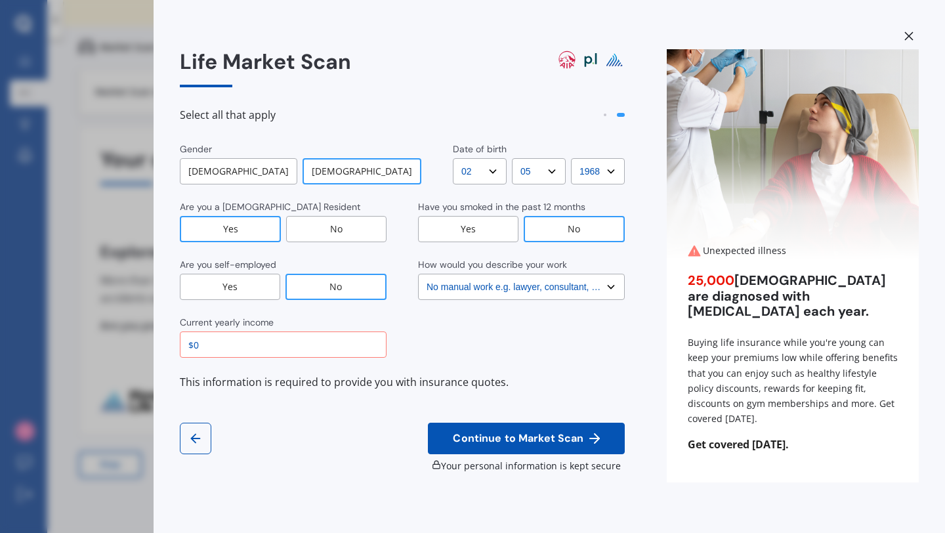
click at [504, 439] on span "Continue to Market Scan" at bounding box center [518, 439] width 136 height 12
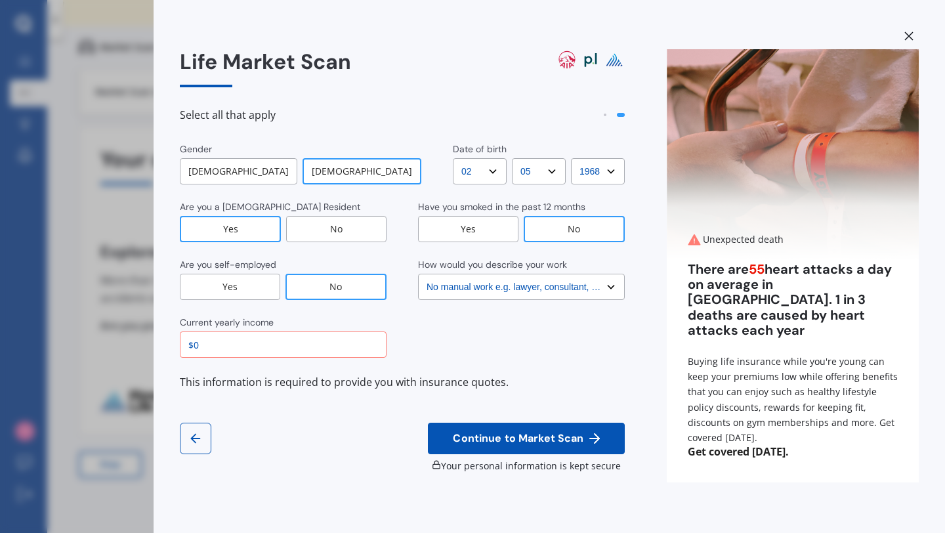
click at [908, 32] on icon at bounding box center [909, 36] width 9 height 9
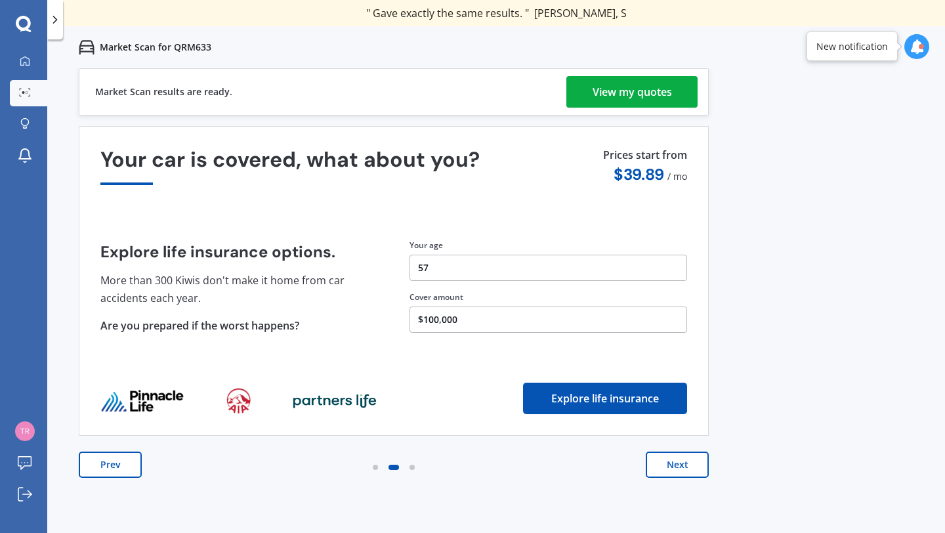
click at [676, 458] on button "Next" at bounding box center [677, 465] width 63 height 26
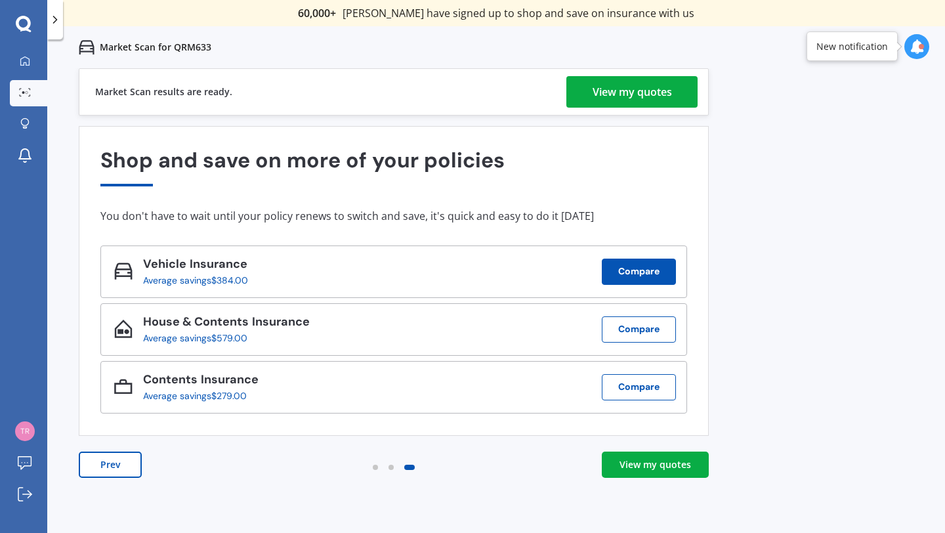
click at [626, 278] on button "Compare" at bounding box center [639, 272] width 74 height 26
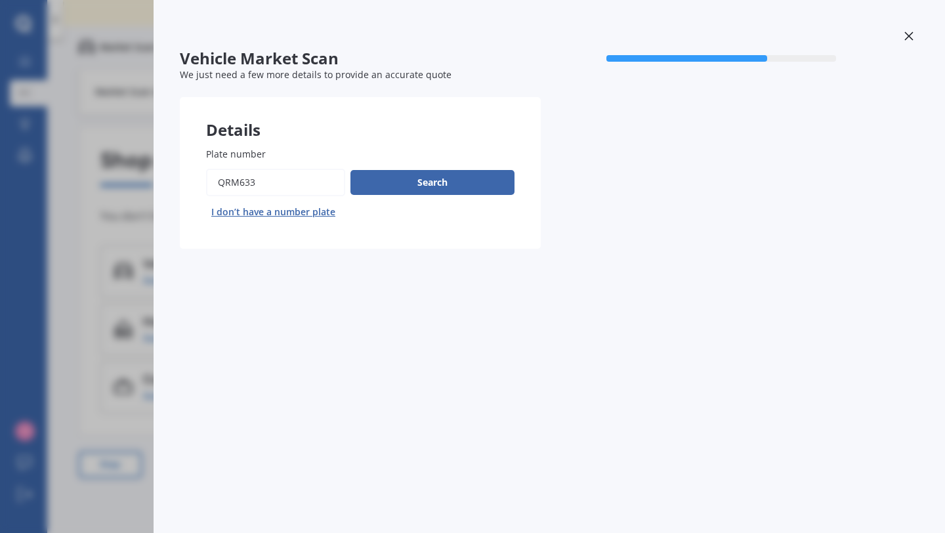
drag, startPoint x: 267, startPoint y: 183, endPoint x: 170, endPoint y: 186, distance: 97.2
click at [170, 186] on div "Vehicle Market Scan 70 % We just need a few more details to provide an accurate…" at bounding box center [550, 266] width 792 height 533
click at [911, 33] on icon at bounding box center [909, 36] width 9 height 9
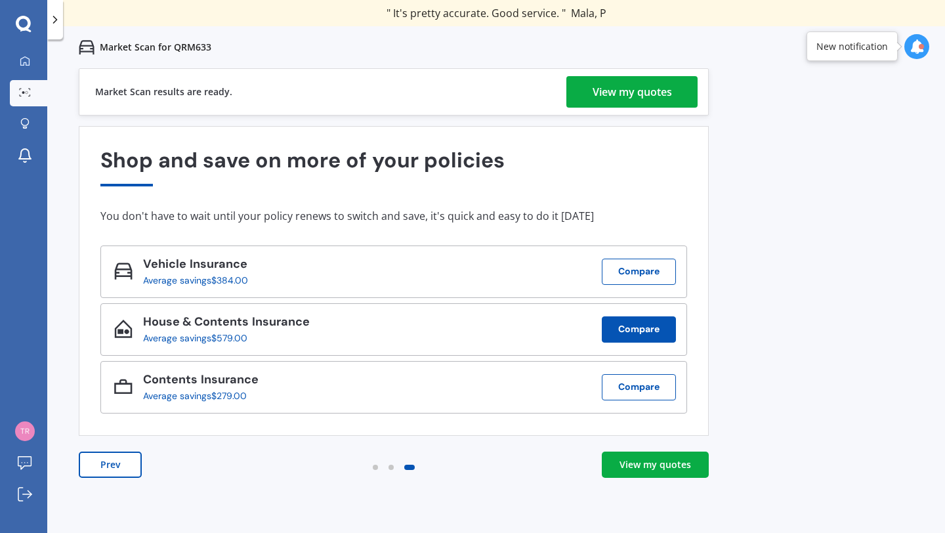
click at [666, 324] on button "Compare" at bounding box center [639, 329] width 74 height 26
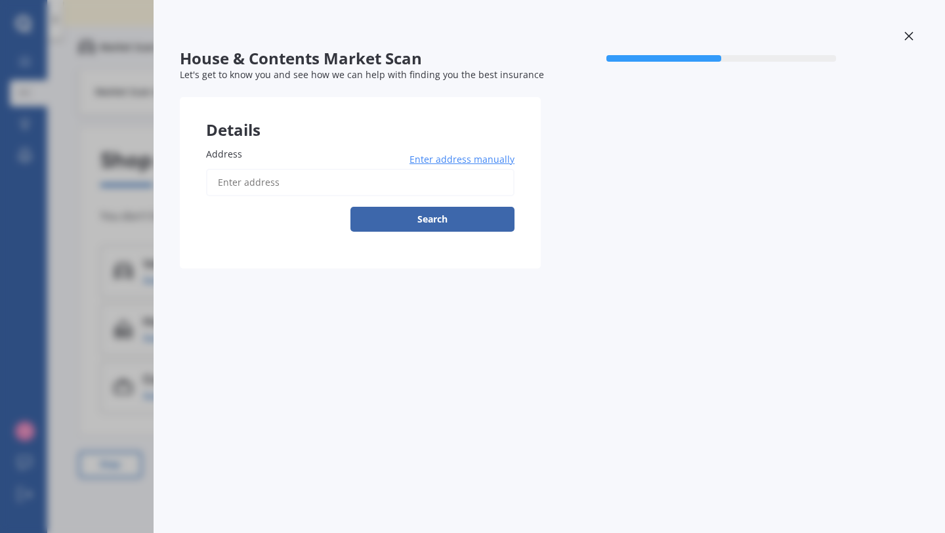
click at [347, 186] on input "Address" at bounding box center [360, 183] width 309 height 28
type input "[STREET_ADDRESS]"
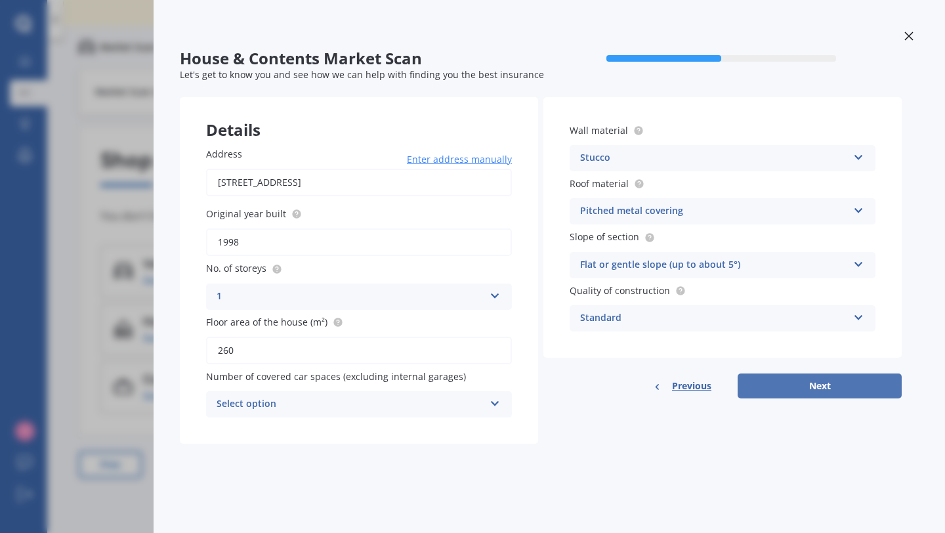
click at [825, 393] on button "Next" at bounding box center [820, 386] width 164 height 25
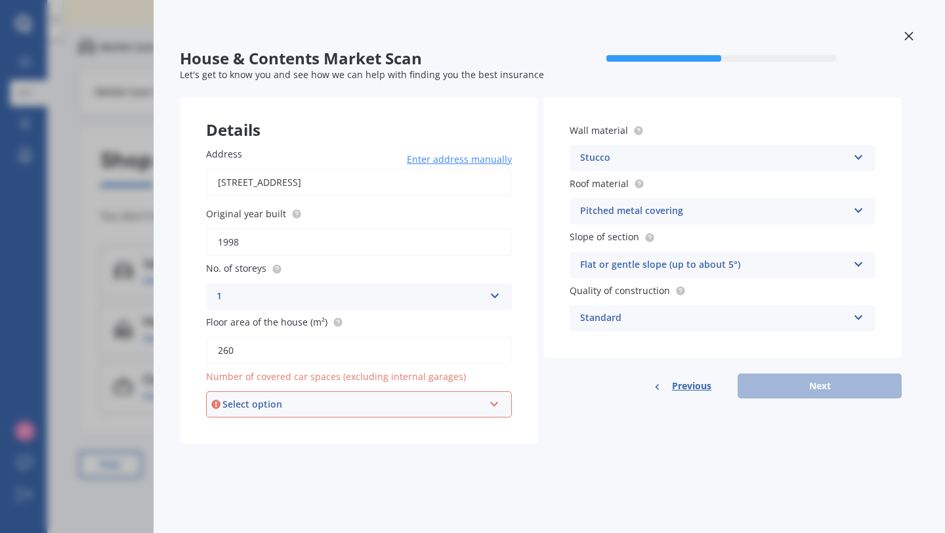
click at [490, 402] on icon at bounding box center [494, 401] width 11 height 9
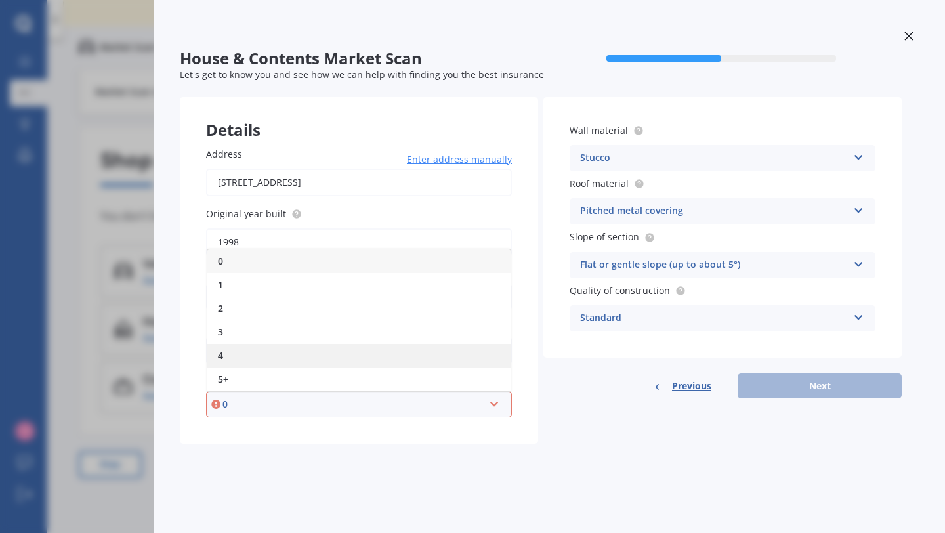
click at [473, 355] on div "4" at bounding box center [358, 356] width 303 height 24
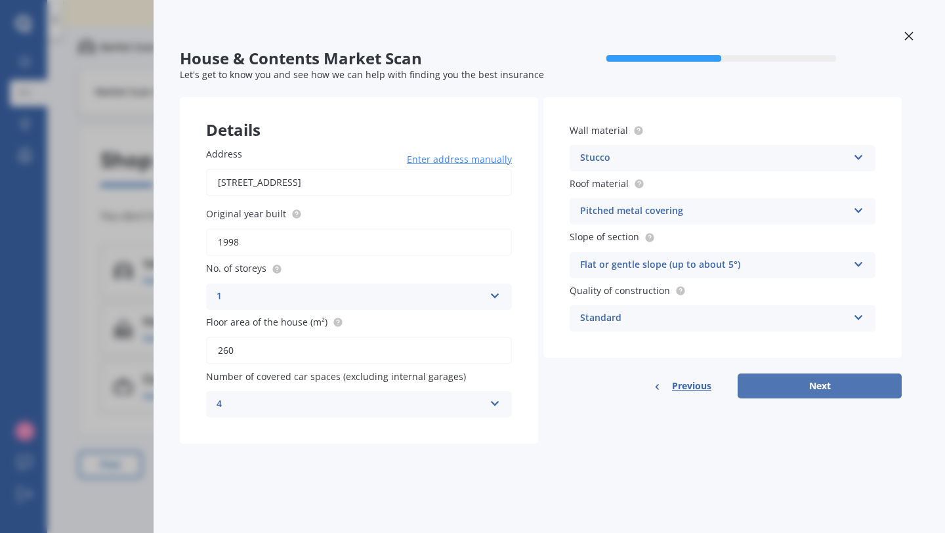
click at [833, 386] on button "Next" at bounding box center [820, 386] width 164 height 25
select select "02"
select select "05"
select select "1968"
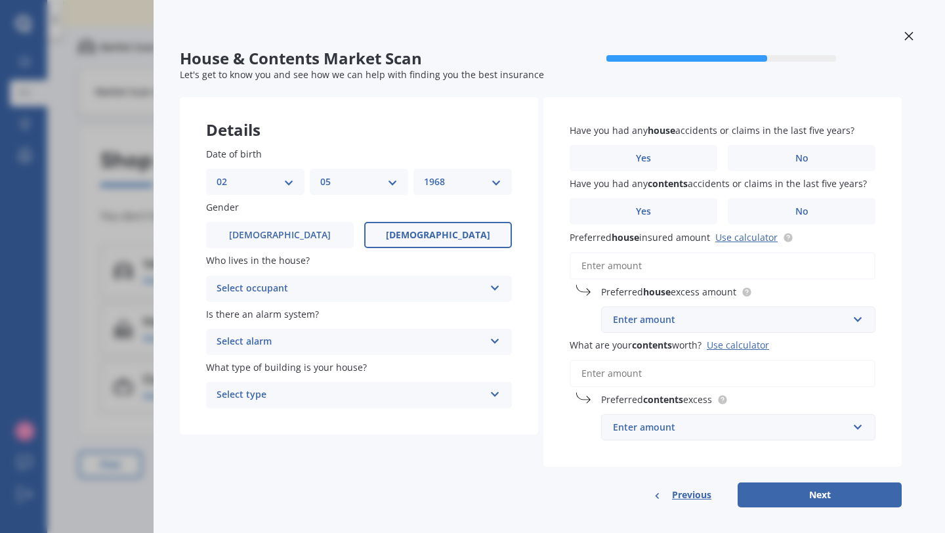
click at [490, 286] on icon at bounding box center [495, 285] width 11 height 9
click at [481, 313] on div "Owner" at bounding box center [359, 315] width 305 height 24
click at [492, 346] on div "Select alarm Yes, monitored Yes, not monitored No" at bounding box center [359, 342] width 306 height 26
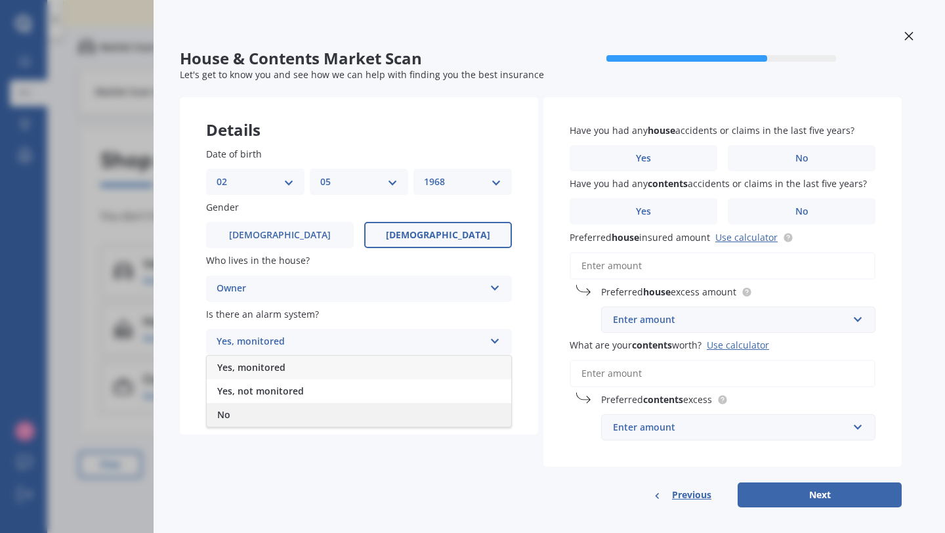
click at [486, 410] on div "No" at bounding box center [359, 415] width 305 height 24
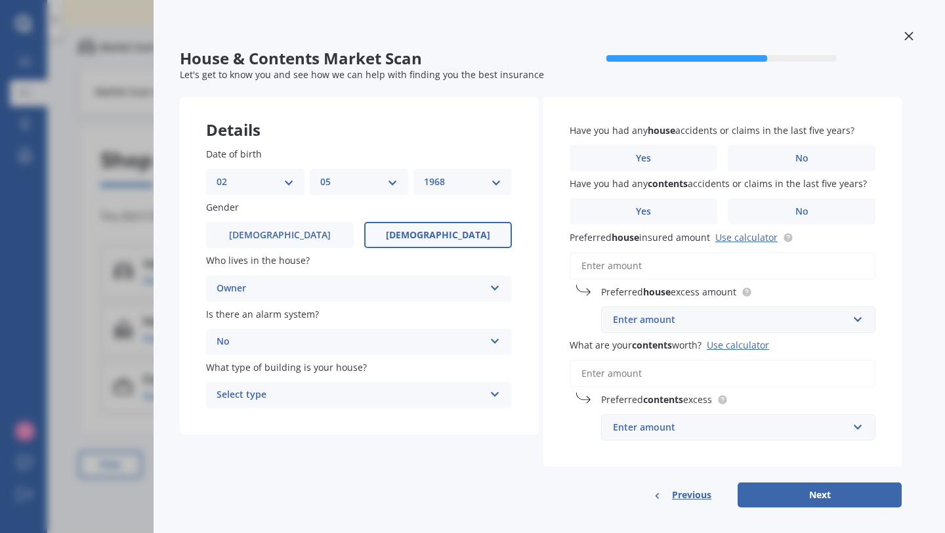
click at [498, 397] on icon at bounding box center [495, 391] width 11 height 9
click at [483, 429] on div "Freestanding" at bounding box center [359, 421] width 305 height 24
click at [812, 160] on label "No" at bounding box center [802, 158] width 148 height 26
click at [0, 0] on input "No" at bounding box center [0, 0] width 0 height 0
click at [821, 216] on label "No" at bounding box center [802, 211] width 148 height 26
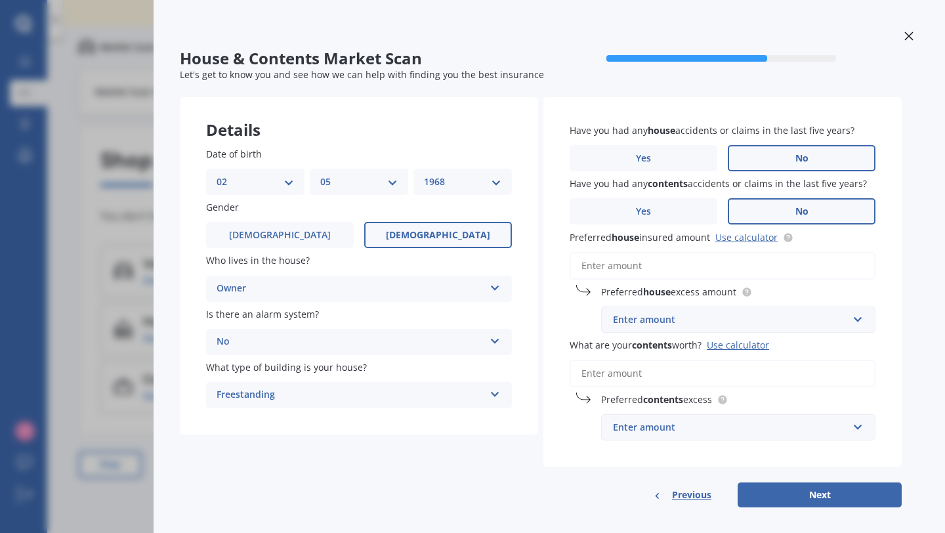
click at [0, 0] on input "No" at bounding box center [0, 0] width 0 height 0
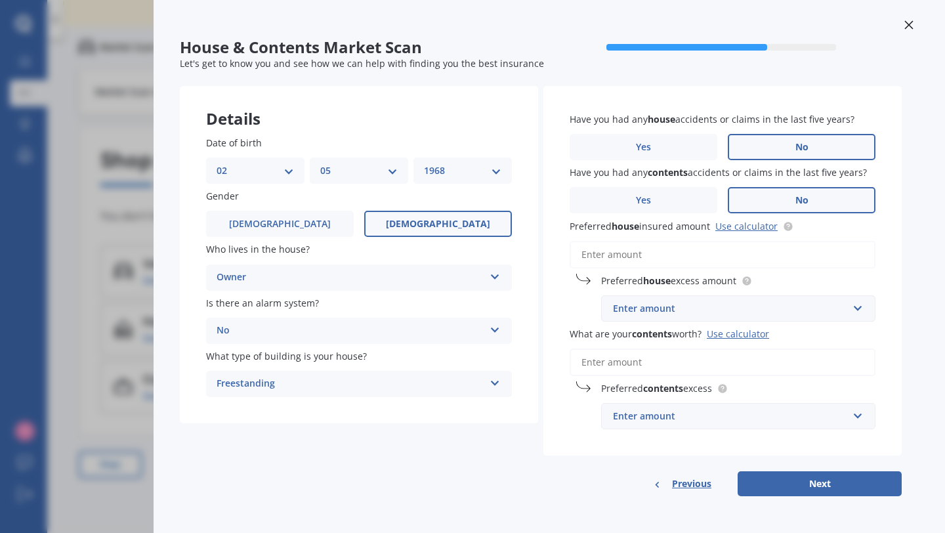
click at [769, 252] on input "Preferred house insured amount Use calculator" at bounding box center [723, 255] width 306 height 28
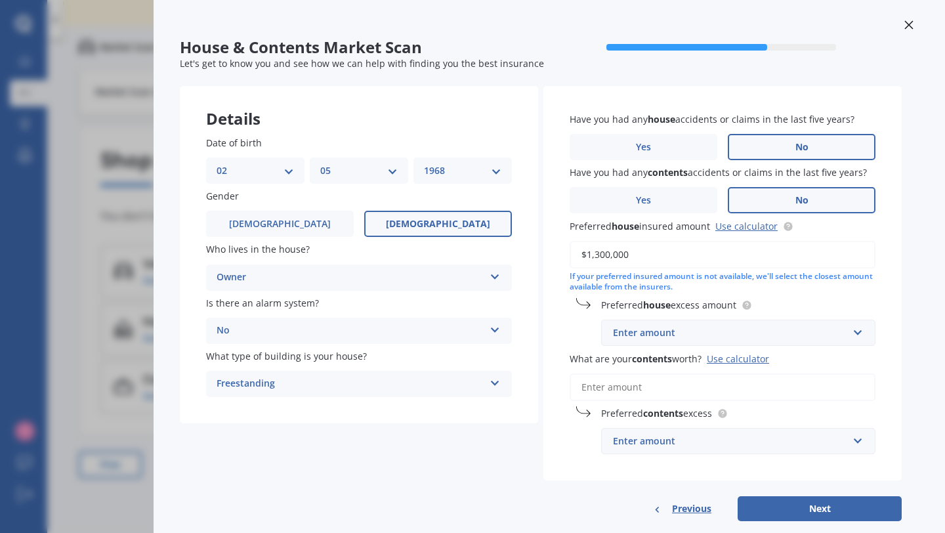
type input "$1,300,000"
click at [863, 338] on input "text" at bounding box center [734, 332] width 263 height 25
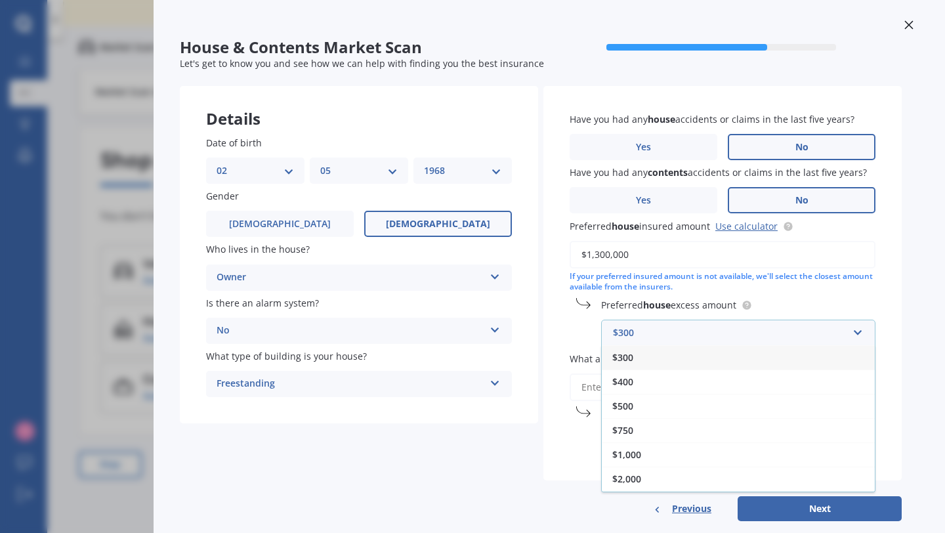
click at [819, 358] on div "$300" at bounding box center [738, 357] width 273 height 24
click at [778, 395] on input "What are your contents worth? Use calculator" at bounding box center [723, 388] width 306 height 28
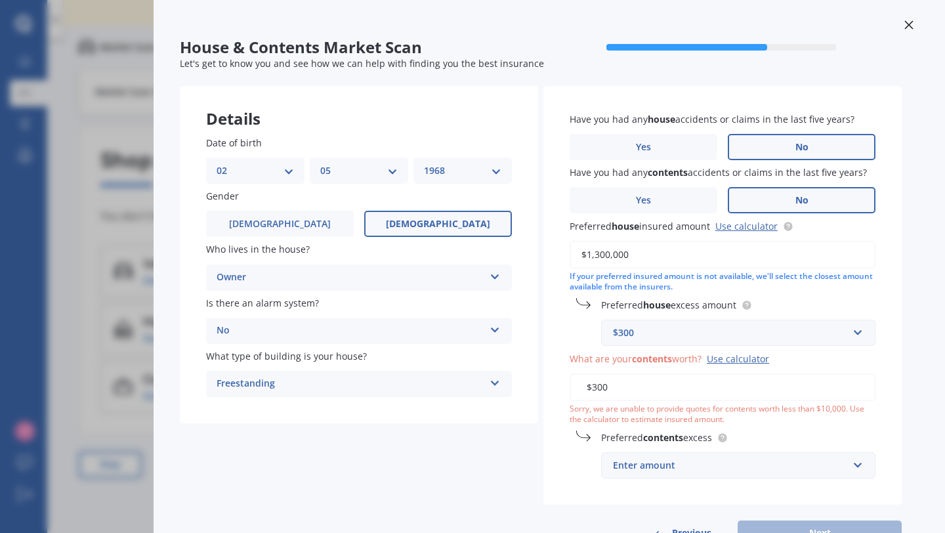
scroll to position [60, 0]
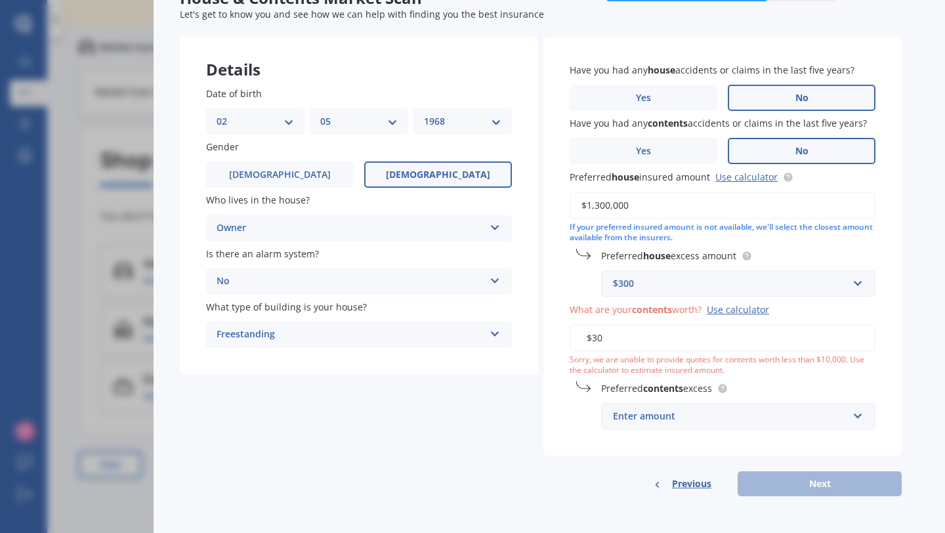
type input "$3"
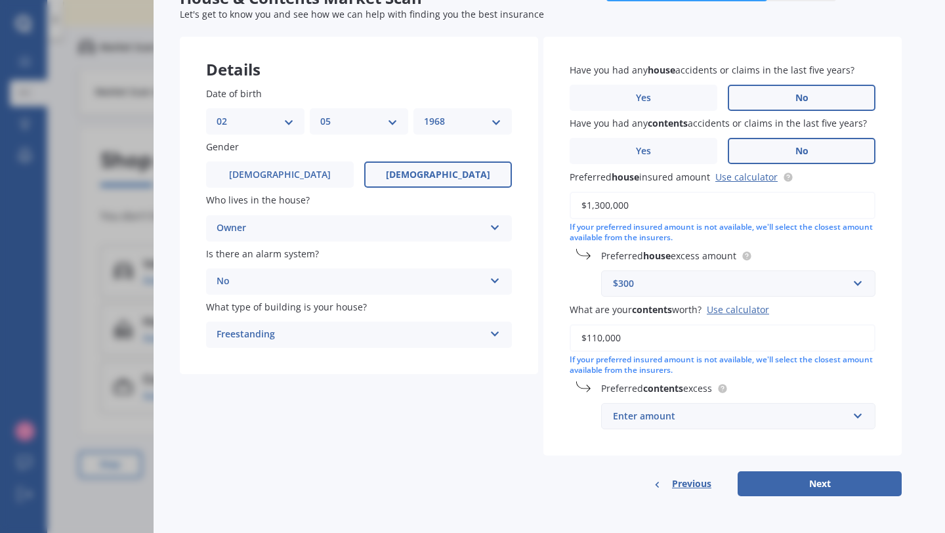
type input "$110,000"
click at [779, 423] on div "Enter amount" at bounding box center [730, 416] width 235 height 14
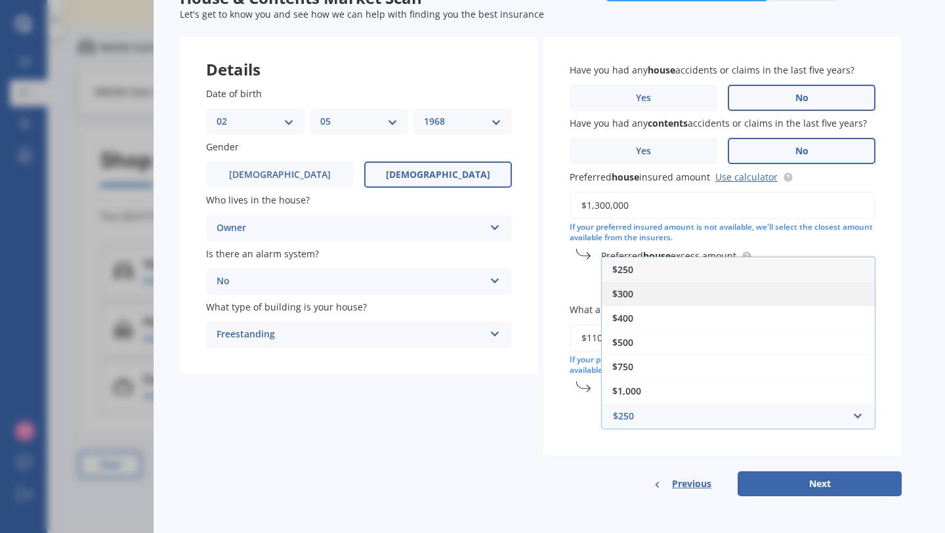
click at [735, 295] on div "$300" at bounding box center [738, 294] width 273 height 24
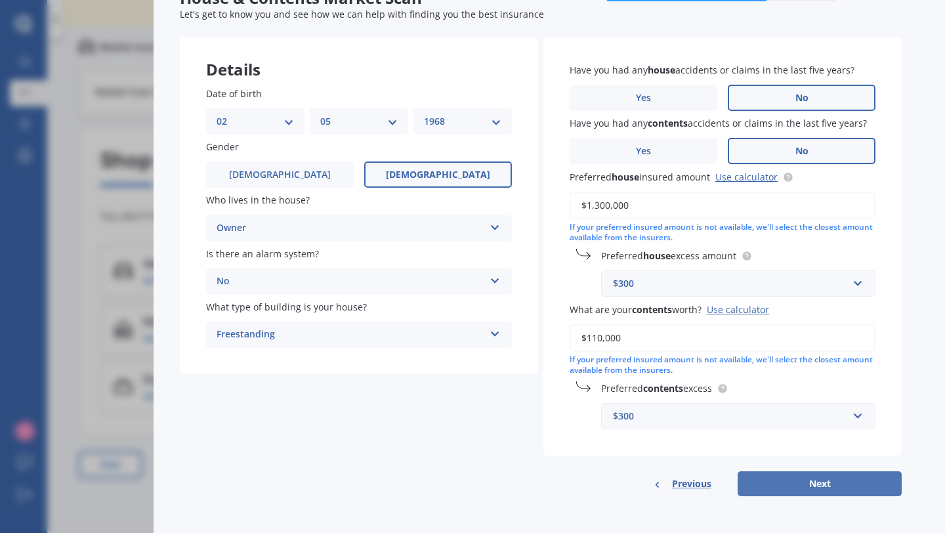
click at [816, 481] on button "Next" at bounding box center [820, 483] width 164 height 25
select select "02"
select select "05"
select select "1968"
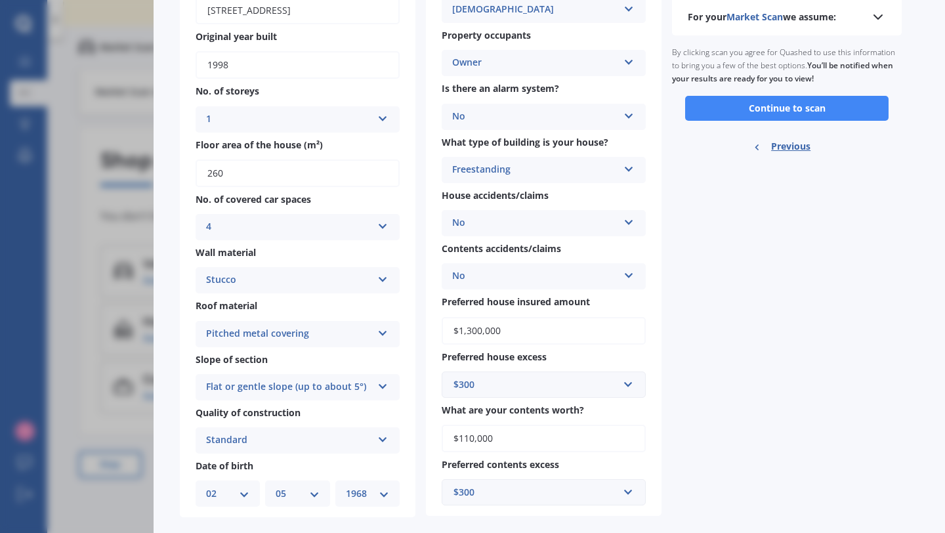
scroll to position [154, 0]
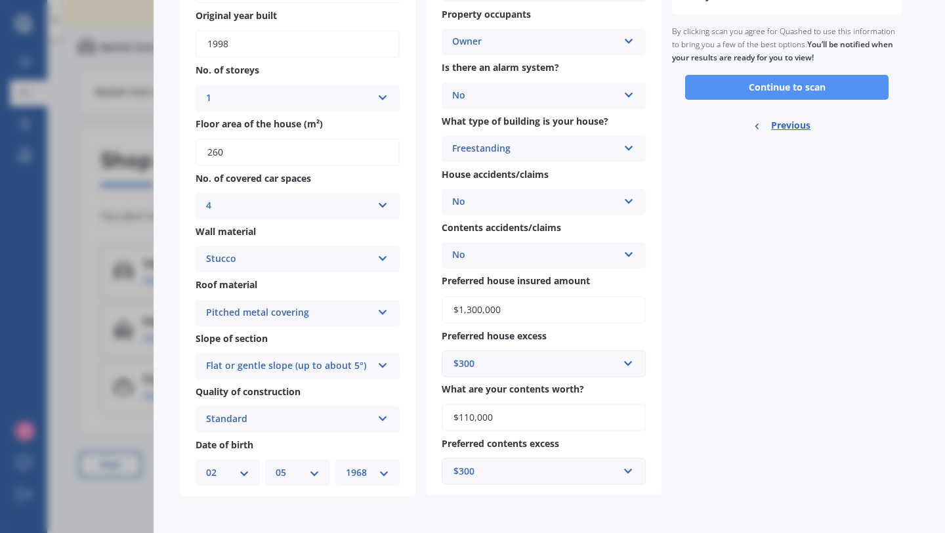
click at [818, 83] on button "Continue to scan" at bounding box center [787, 87] width 204 height 25
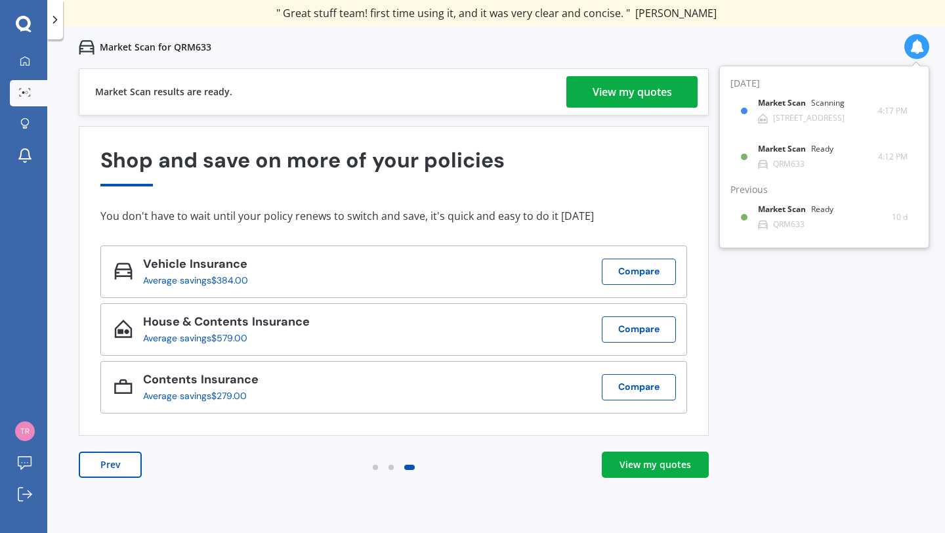
click at [683, 473] on link "View my quotes" at bounding box center [655, 465] width 107 height 26
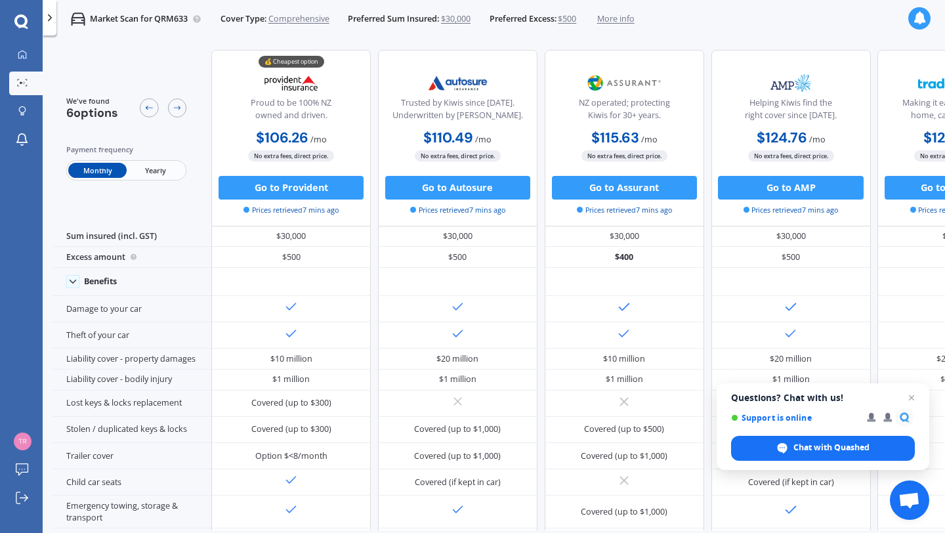
click at [683, 473] on div at bounding box center [625, 482] width 160 height 26
drag, startPoint x: 945, startPoint y: 200, endPoint x: 945, endPoint y: 237, distance: 36.8
click at [945, 237] on div "We've found 6 options Payment frequency Monthly Yearly 💰 Cheapest option Proud …" at bounding box center [499, 286] width 894 height 490
drag, startPoint x: 945, startPoint y: 188, endPoint x: 945, endPoint y: 258, distance: 70.2
click at [945, 257] on div "We've found 6 options Payment frequency Monthly Yearly 💰 Cheapest option Proud …" at bounding box center [499, 286] width 894 height 490
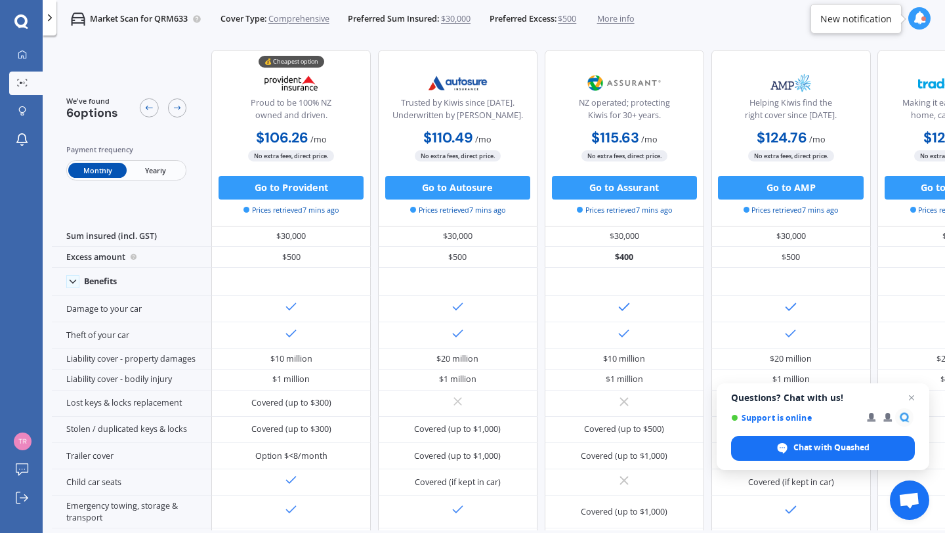
drag, startPoint x: 945, startPoint y: 169, endPoint x: 945, endPoint y: 184, distance: 15.1
click at [945, 184] on div "We've found 6 options Payment frequency Monthly Yearly 💰 Cheapest option Proud …" at bounding box center [499, 286] width 894 height 490
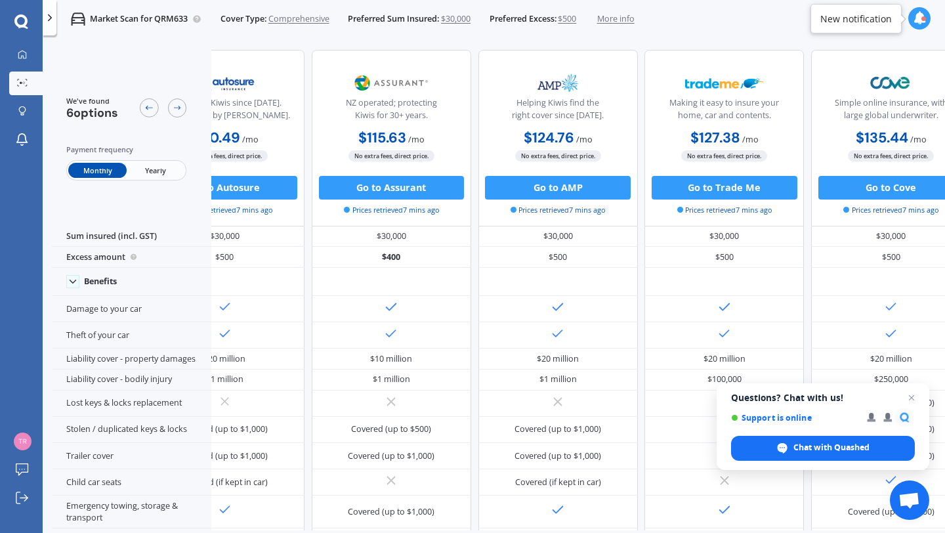
scroll to position [0, 293]
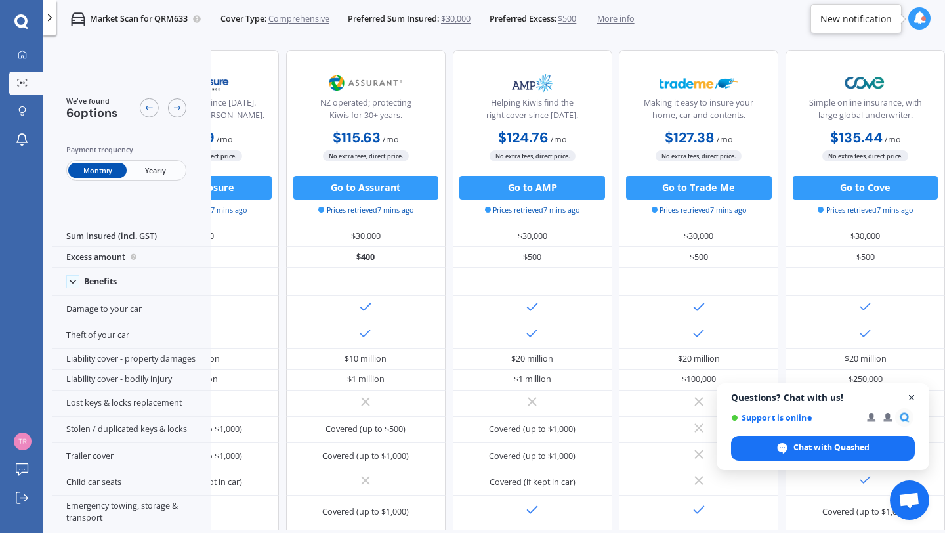
click at [915, 399] on span "Open chat" at bounding box center [912, 398] width 16 height 16
